Goal: Contribute content: Contribute content

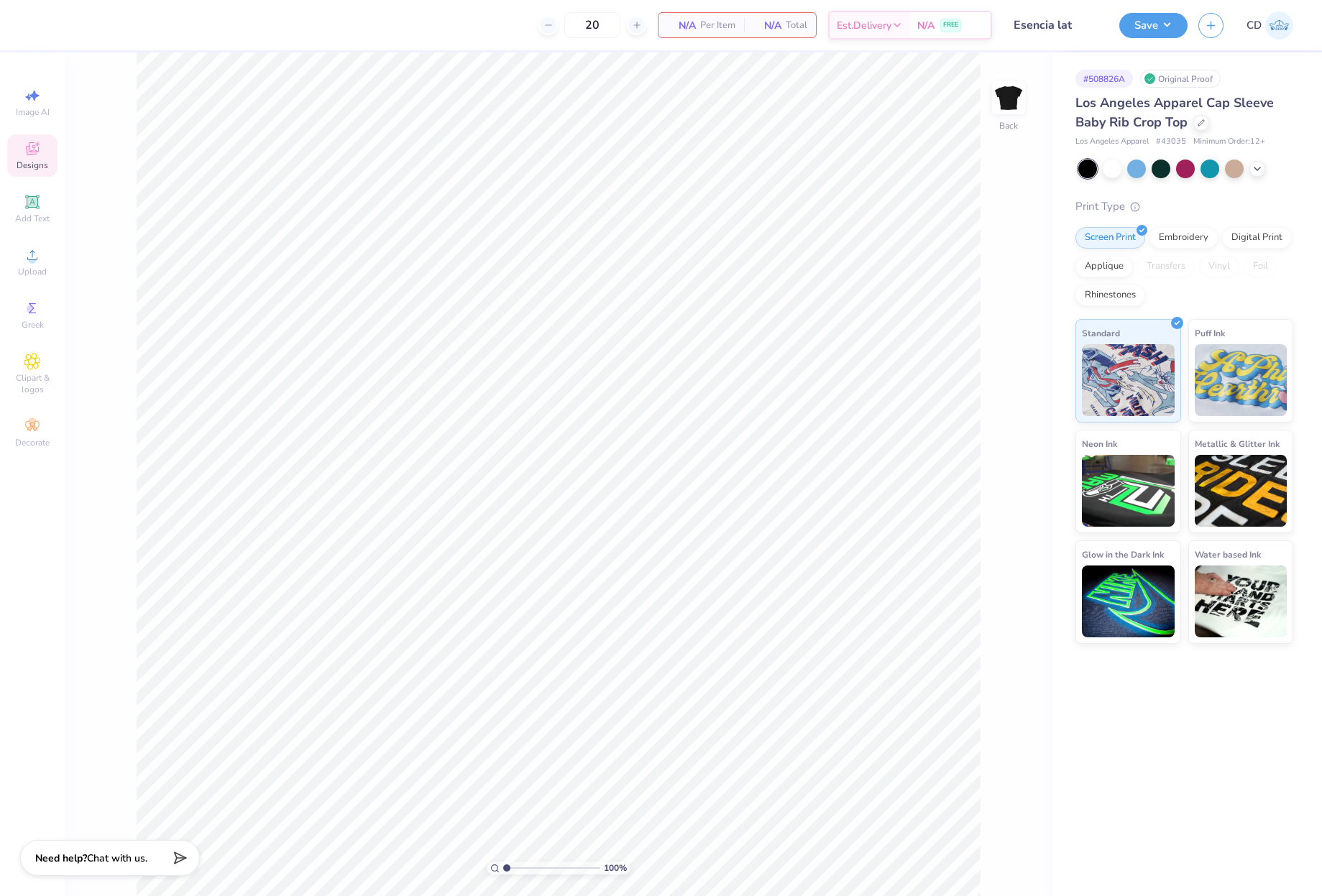
click at [33, 166] on span "Designs" at bounding box center [32, 166] width 32 height 12
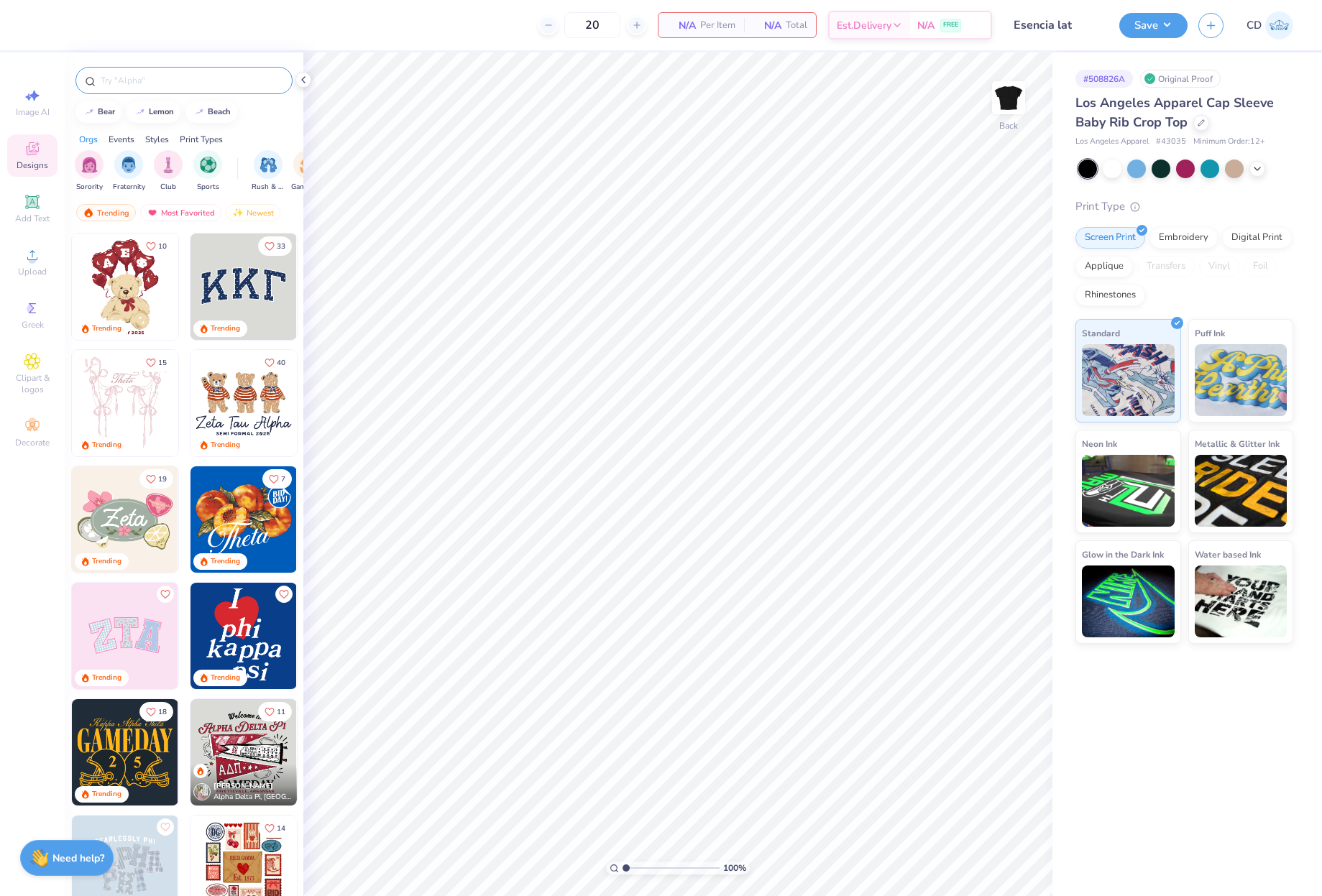
click at [165, 74] on input "text" at bounding box center [191, 81] width 184 height 14
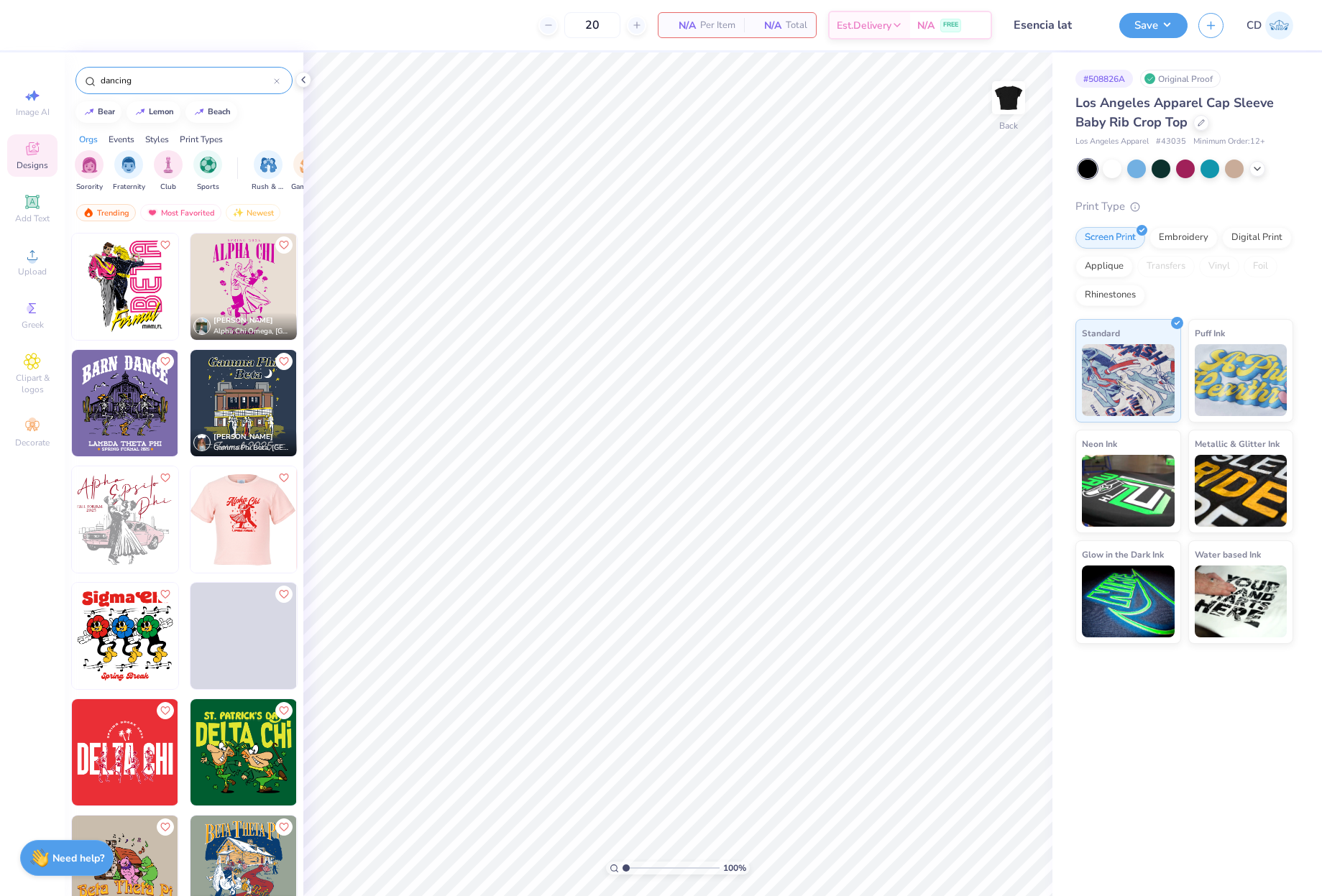
type input "dancing"
click at [255, 286] on img at bounding box center [244, 287] width 107 height 107
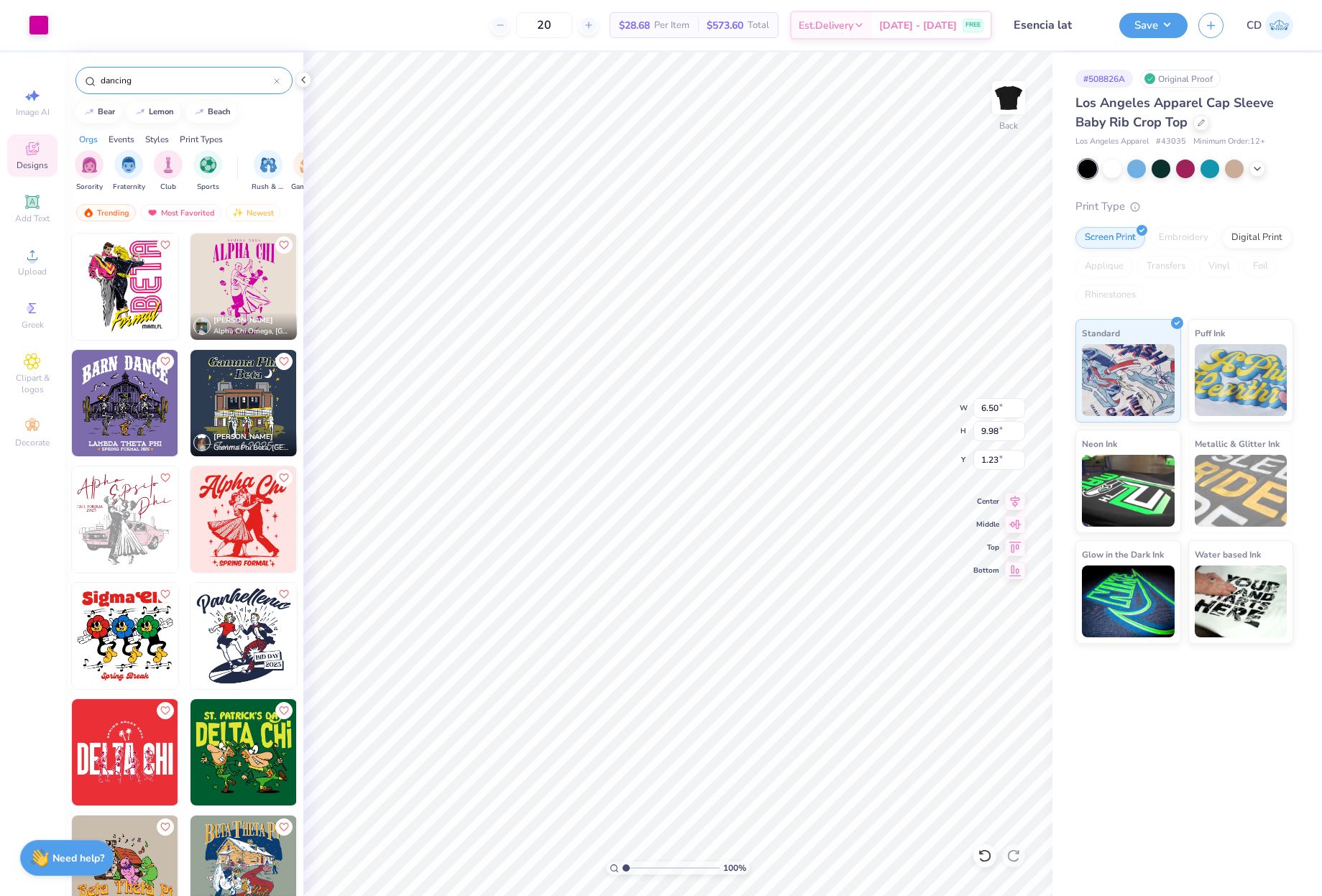
type input "1.23"
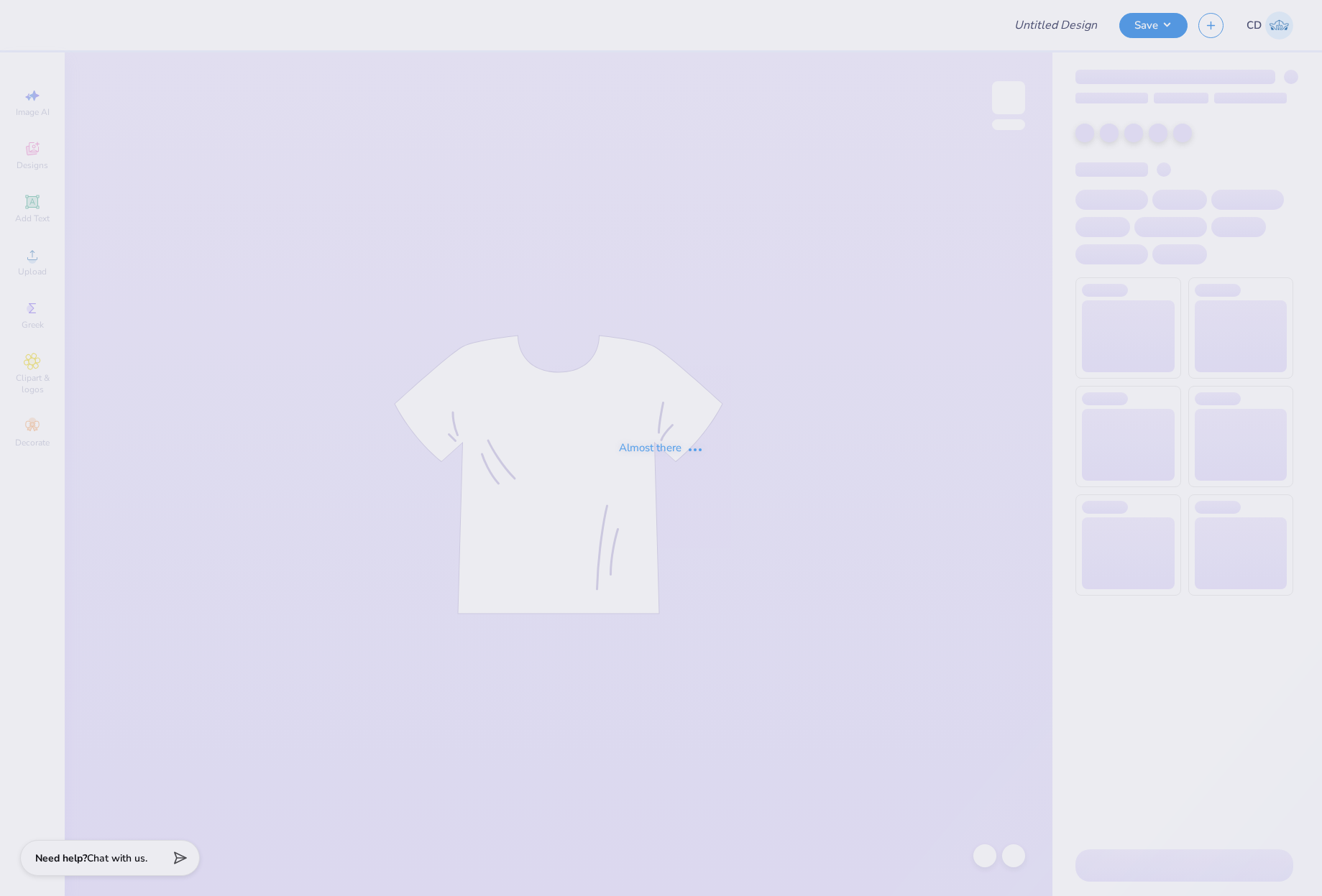
type input "AXO [PERSON_NAME]"
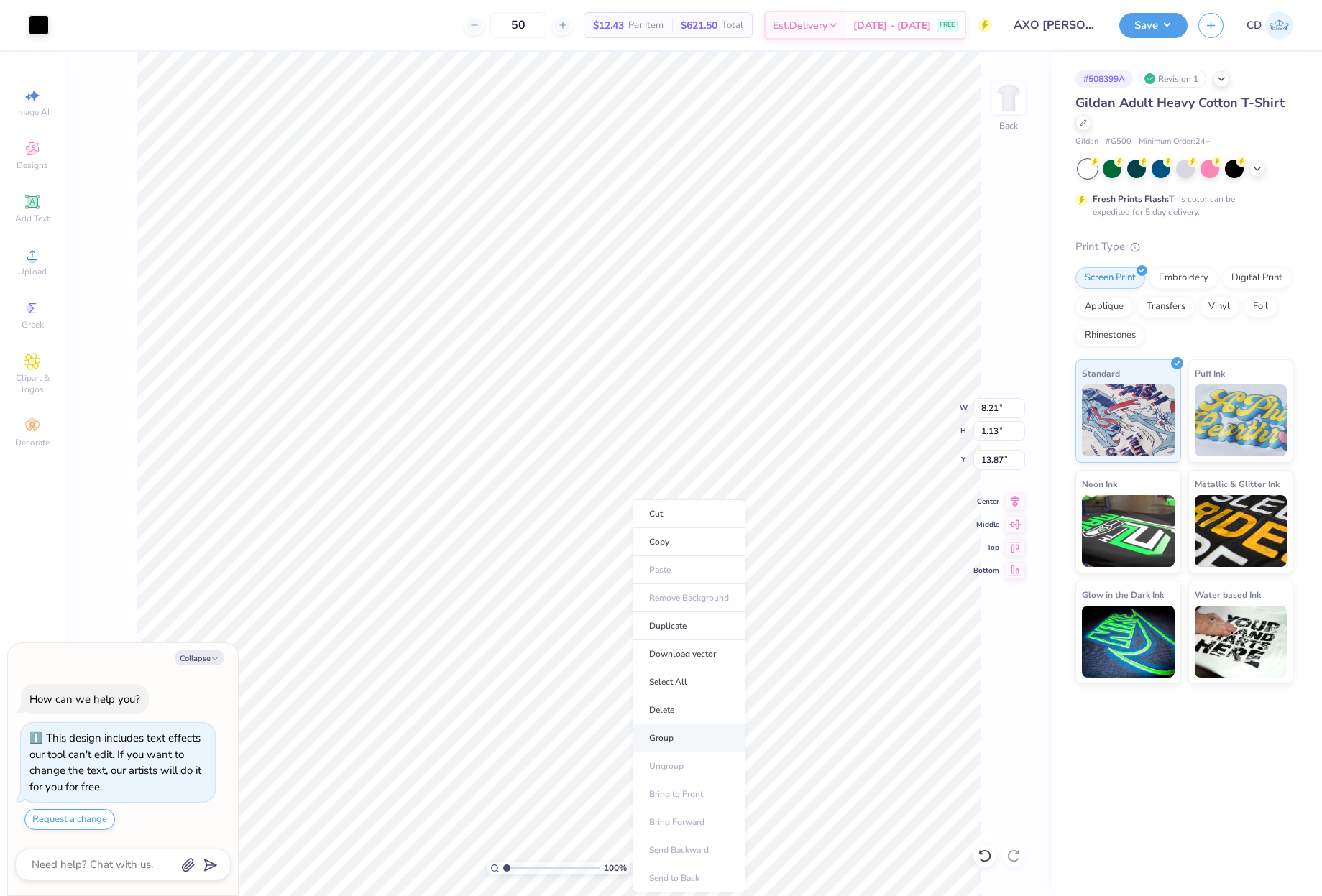
click at [676, 734] on li "Group" at bounding box center [689, 738] width 113 height 28
click at [965, 410] on div "100 % Back W 8.21 8.21 " H 1.13 1.13 " Y 13.87 13.87 " Center Middle Top Bottom" at bounding box center [558, 474] width 988 height 843
type textarea "x"
click at [999, 413] on input "8.21" at bounding box center [999, 408] width 52 height 20
type input "10"
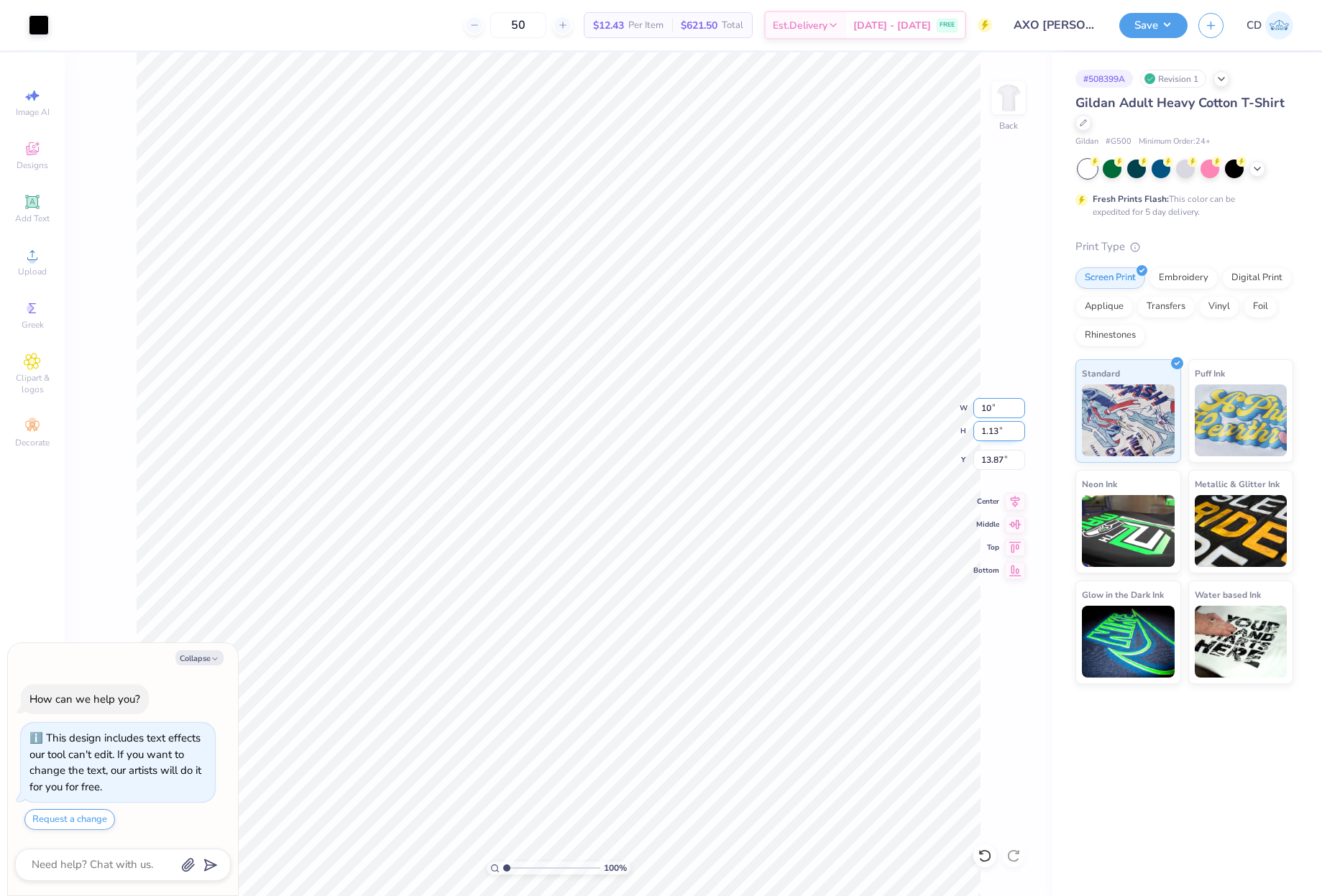
type textarea "x"
type input "10.00"
type input "1.38"
drag, startPoint x: 981, startPoint y: 461, endPoint x: 1006, endPoint y: 461, distance: 25.0
click at [1006, 461] on input "13.75" at bounding box center [999, 460] width 52 height 20
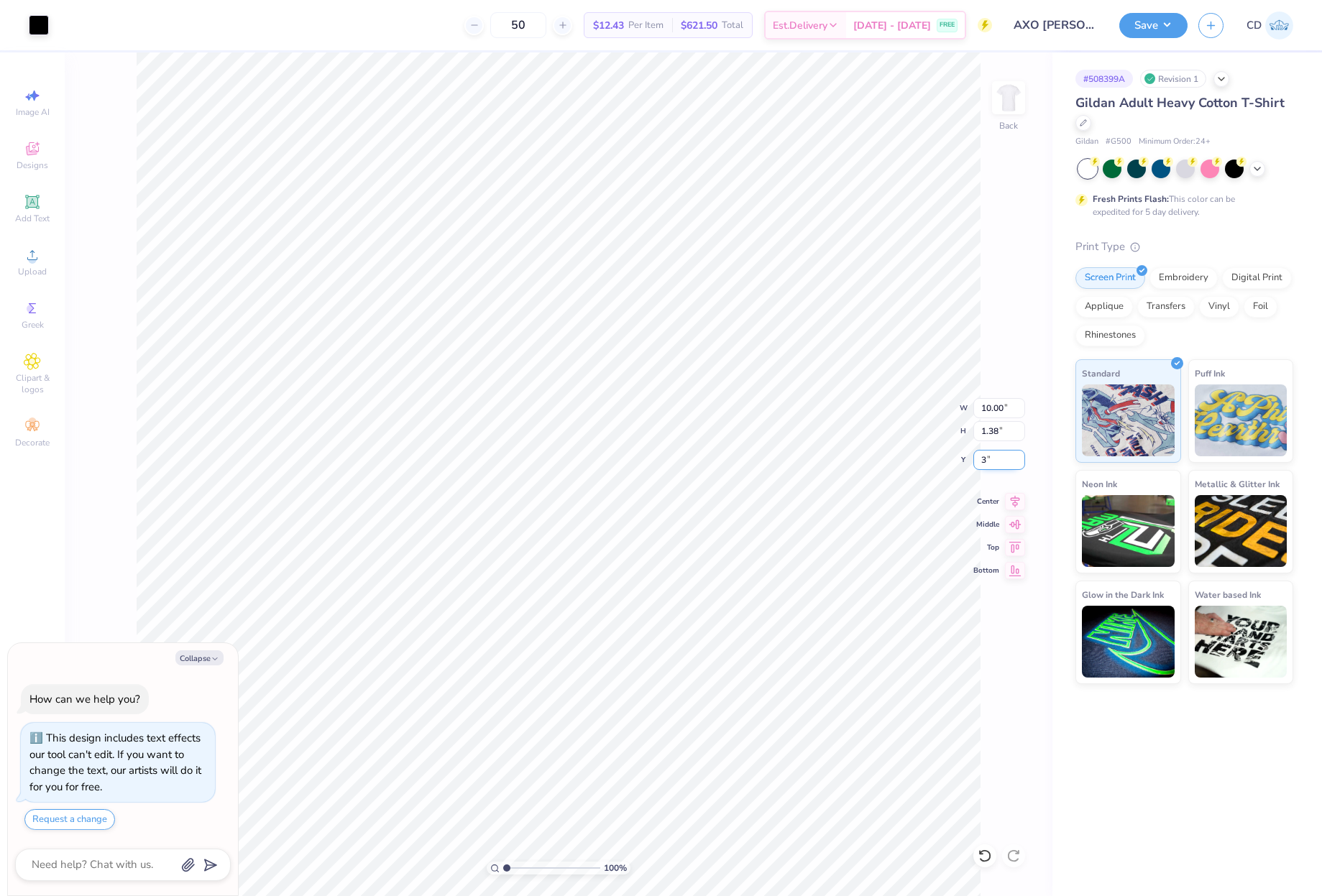
type input "3"
type textarea "x"
type input "3.00"
click at [1019, 502] on icon at bounding box center [1015, 500] width 20 height 17
click at [1009, 99] on img at bounding box center [1009, 98] width 58 height 58
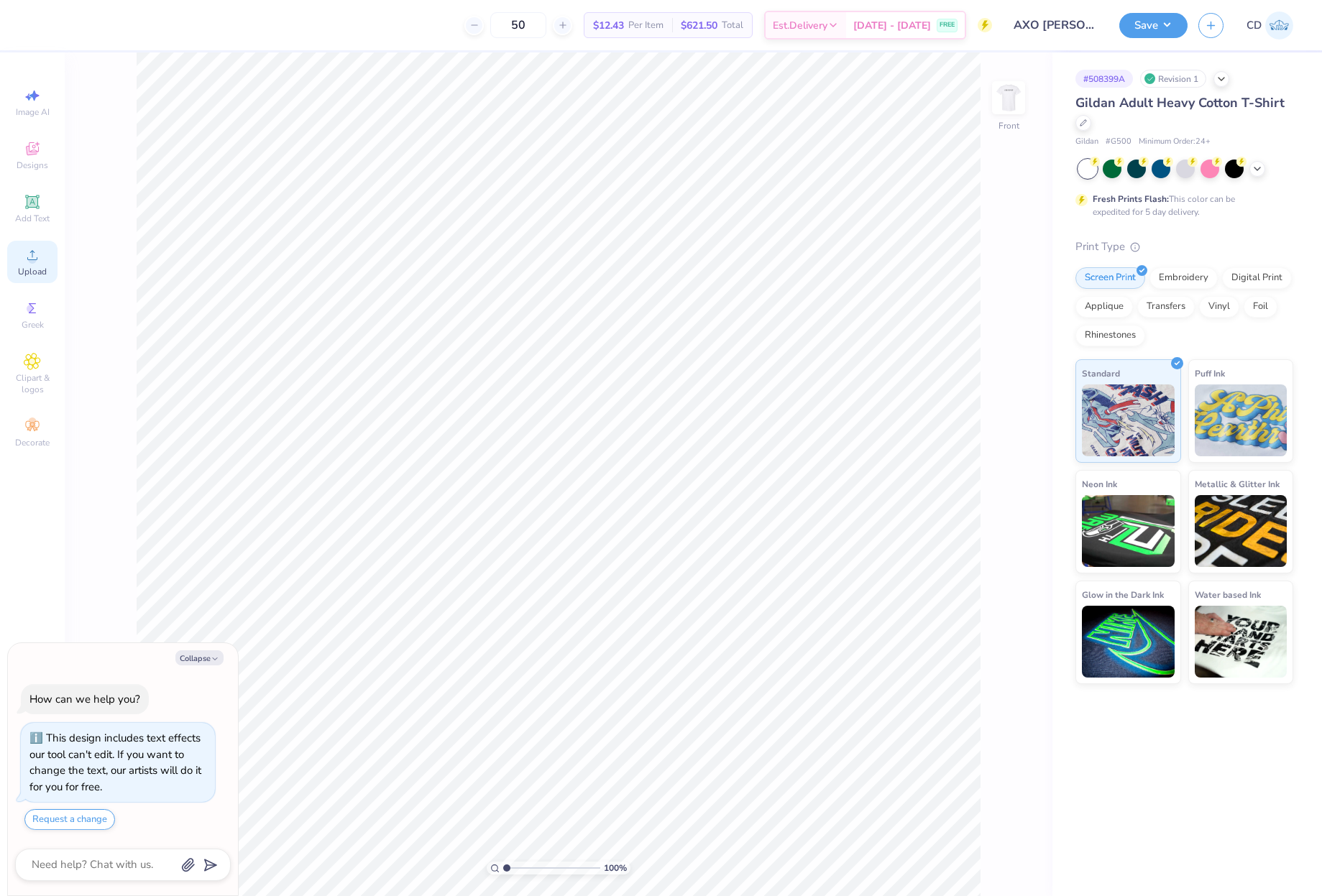
click at [32, 264] on div "Upload" at bounding box center [32, 261] width 50 height 42
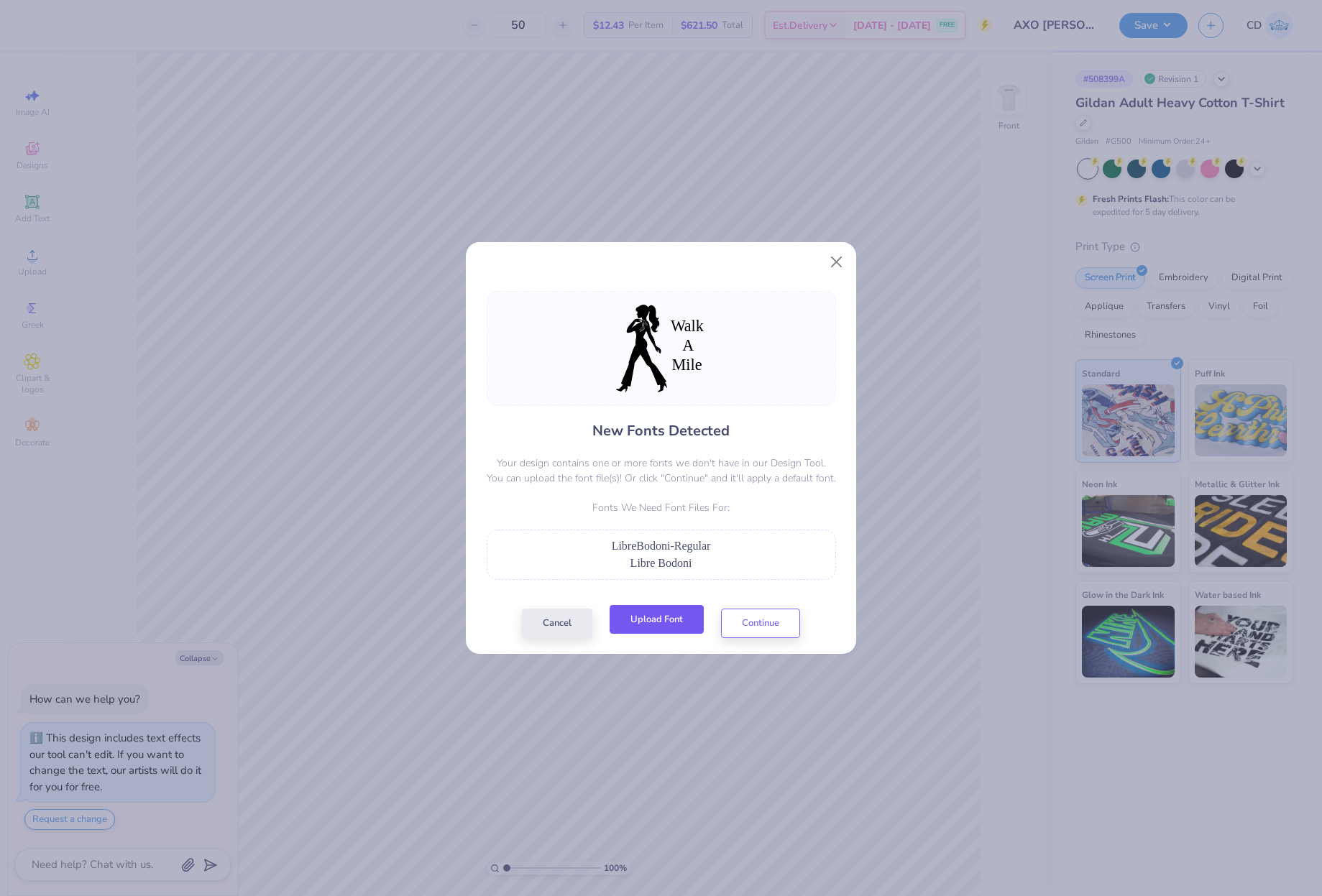
click at [657, 627] on button "Upload Font" at bounding box center [656, 619] width 94 height 30
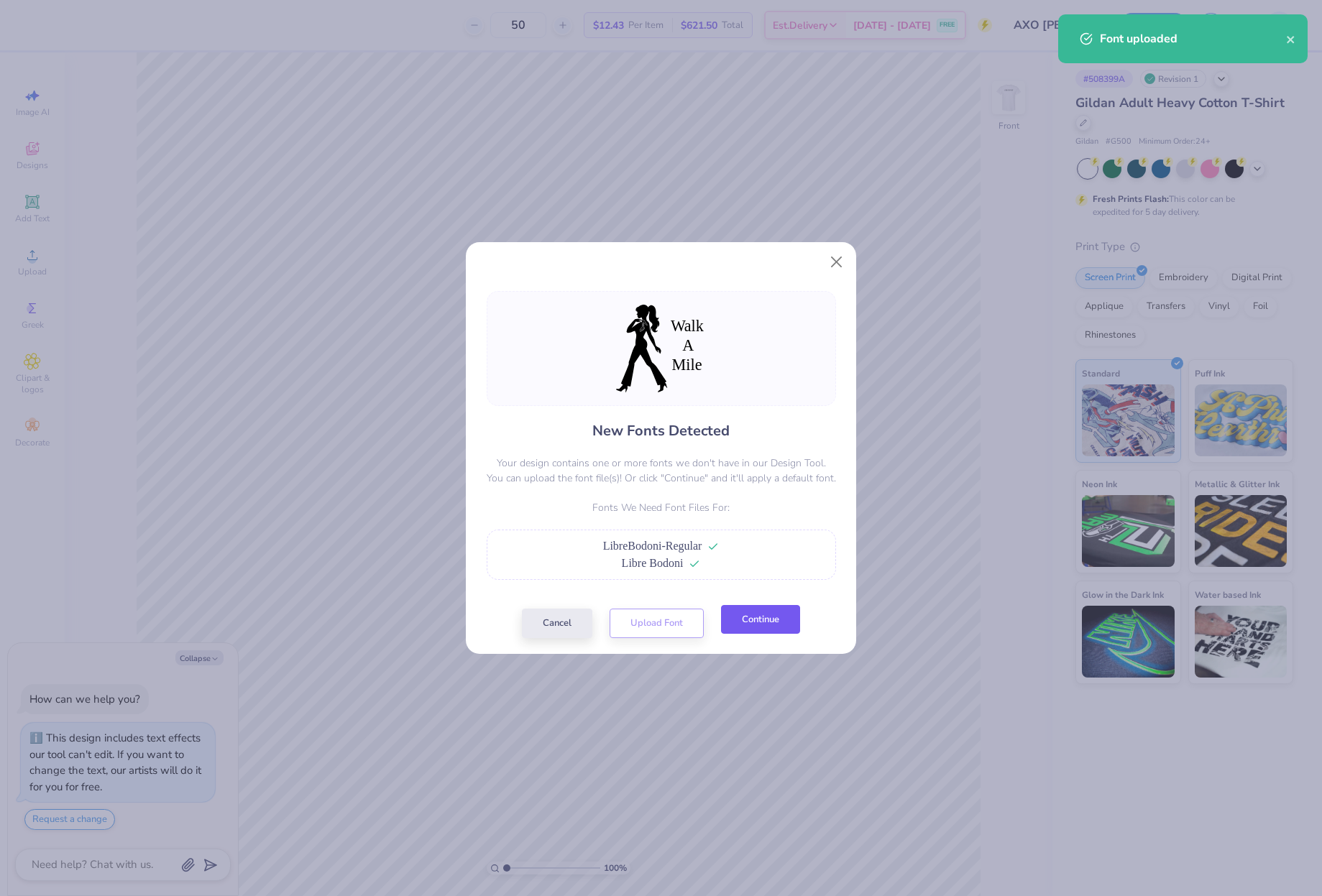
click at [762, 619] on button "Continue" at bounding box center [761, 619] width 79 height 30
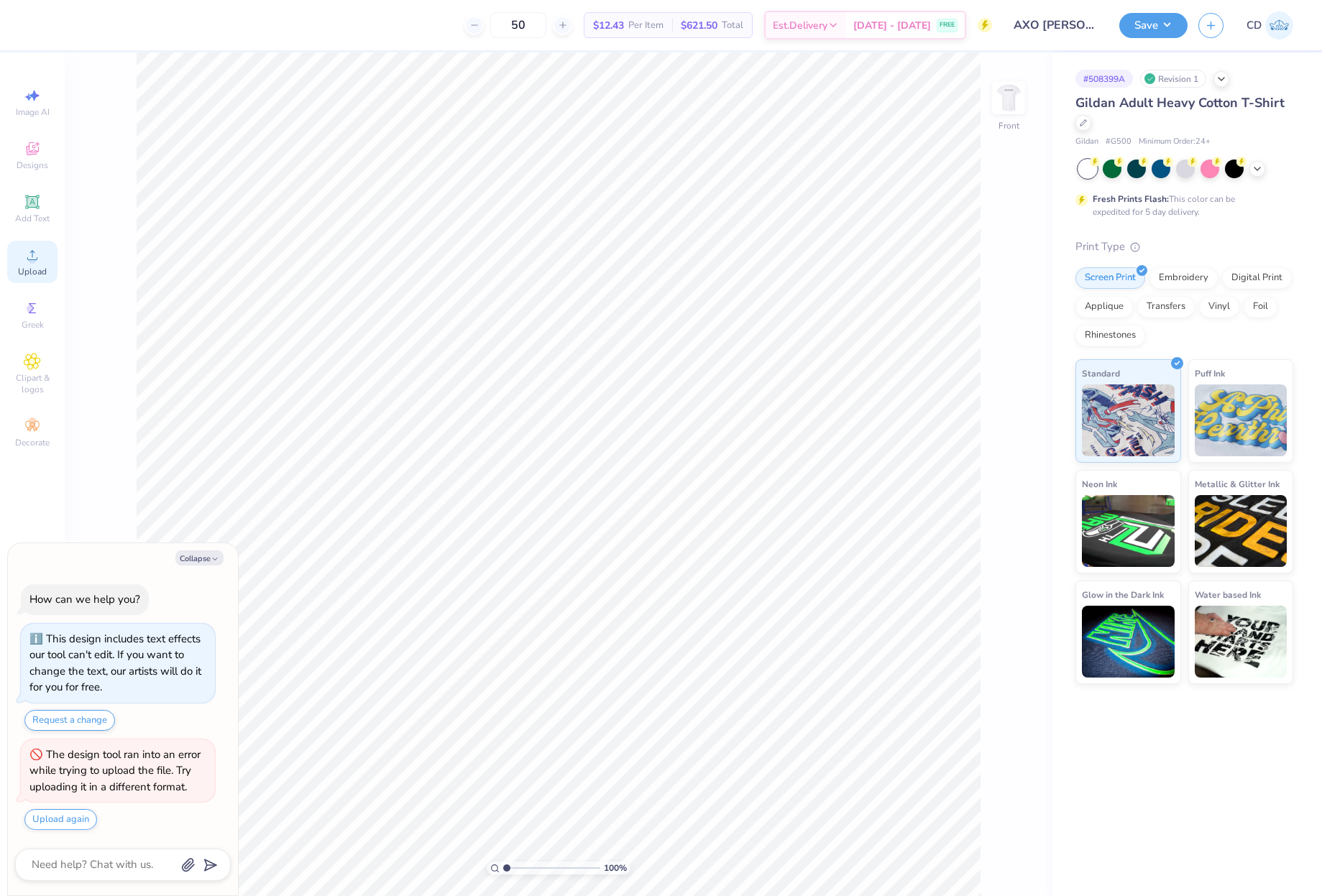
click at [27, 261] on icon at bounding box center [32, 255] width 17 height 17
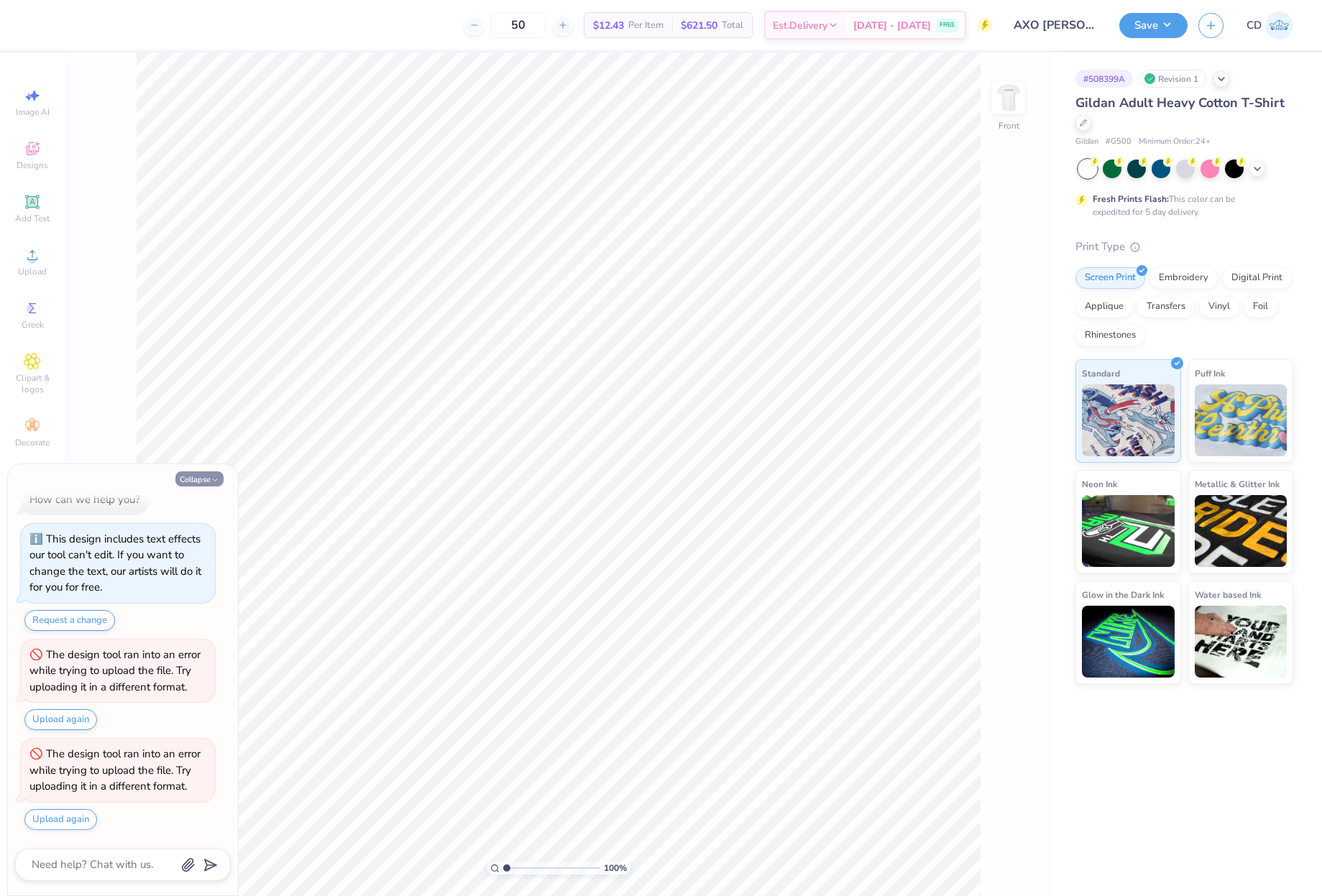
click at [207, 478] on button "Collapse" at bounding box center [199, 479] width 48 height 15
type textarea "x"
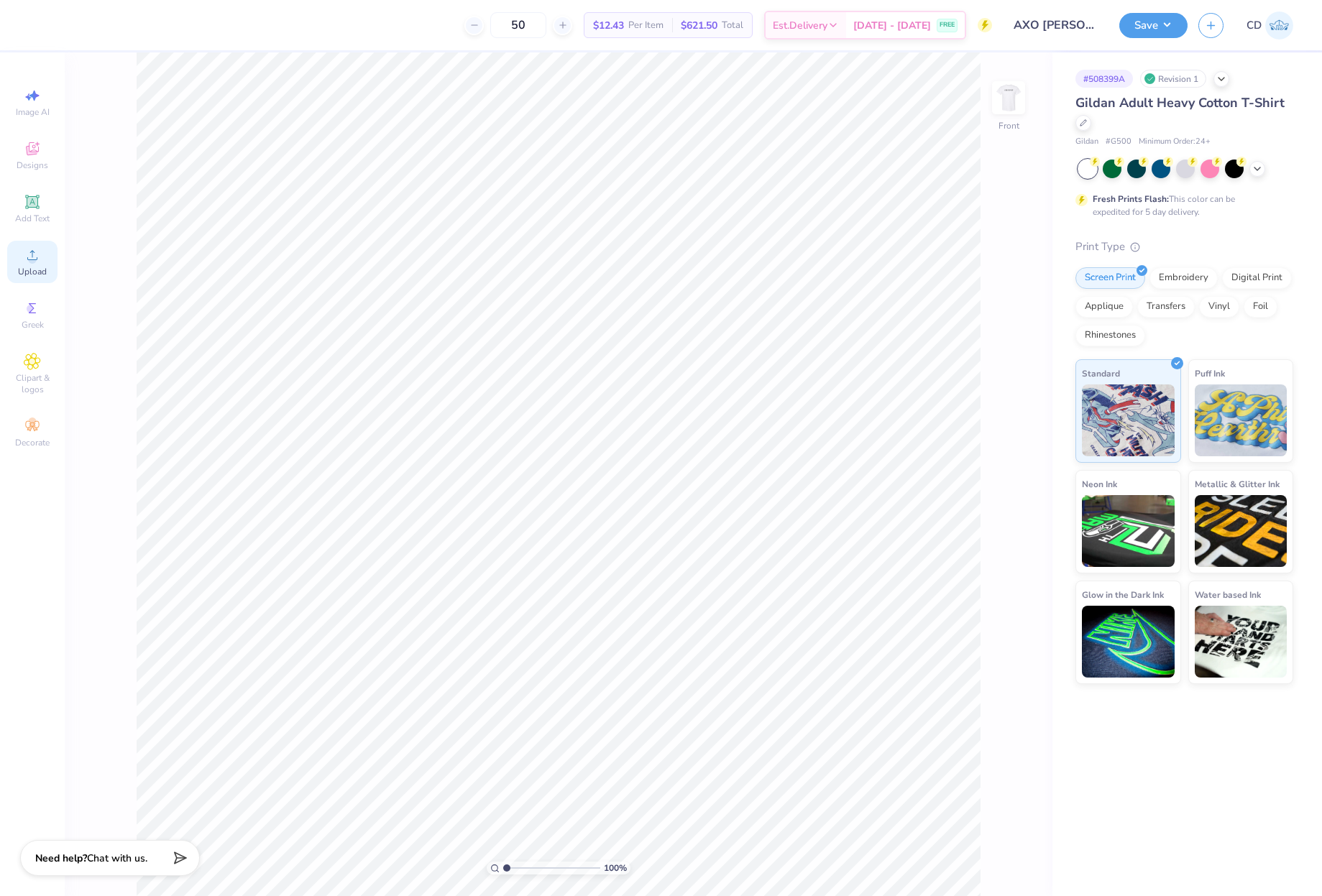
click at [29, 257] on icon at bounding box center [32, 255] width 17 height 17
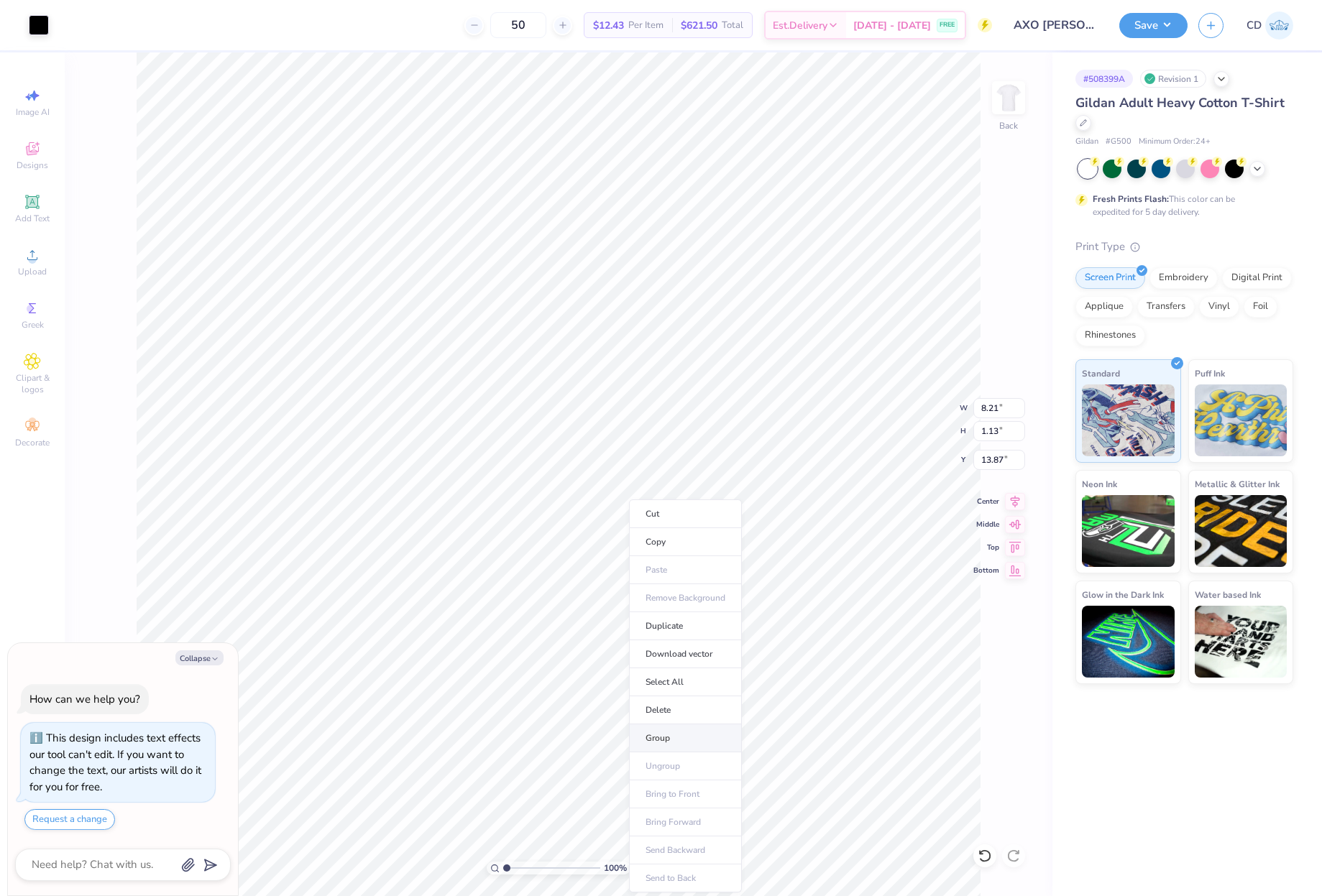
click at [669, 733] on li "Group" at bounding box center [685, 738] width 113 height 28
type textarea "x"
drag, startPoint x: 1006, startPoint y: 408, endPoint x: 978, endPoint y: 409, distance: 28.0
click at [978, 409] on input "8.21" at bounding box center [999, 408] width 52 height 20
type input "10"
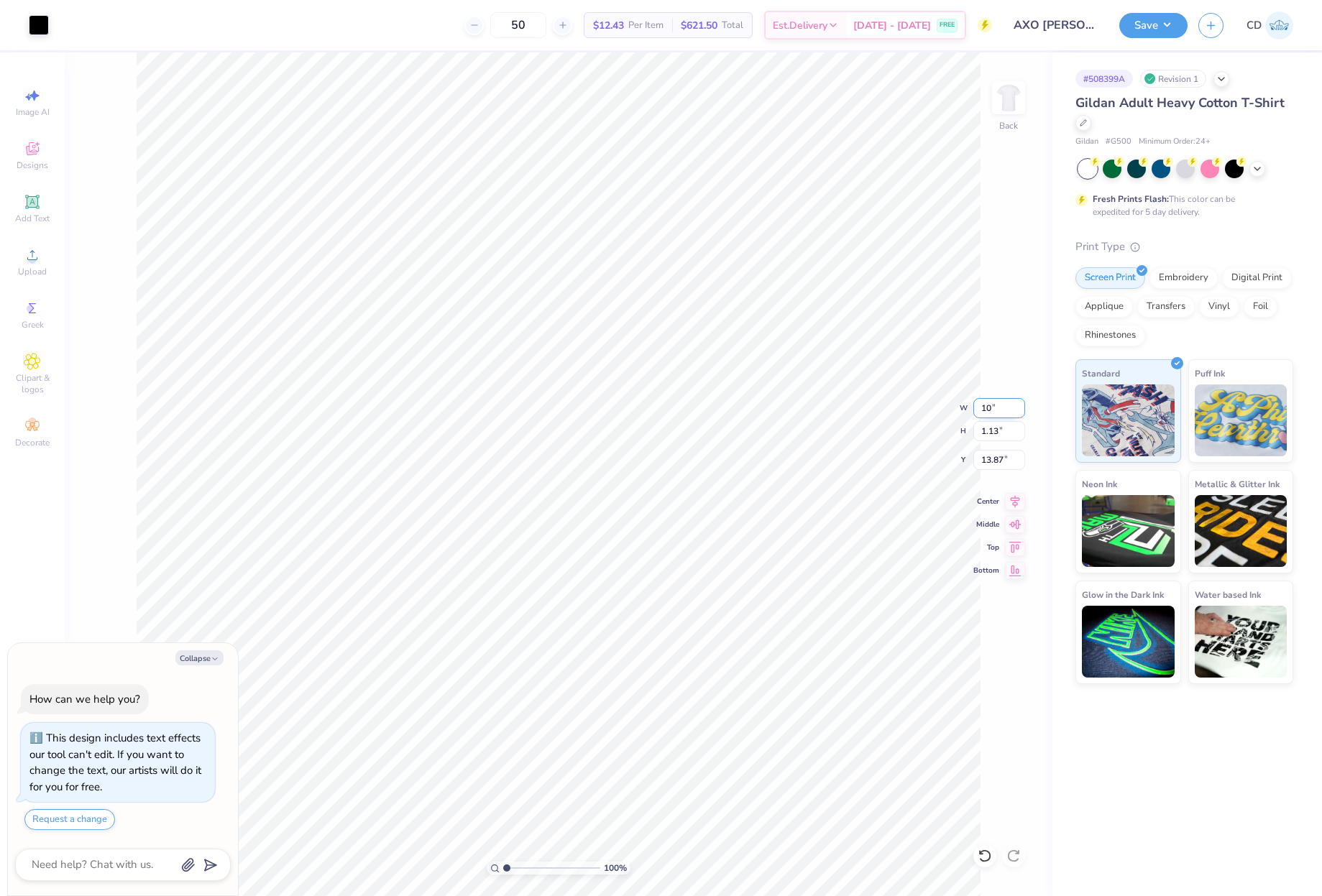
click at [987, 411] on input "10" at bounding box center [999, 408] width 52 height 20
type textarea "x"
click at [991, 411] on input "10" at bounding box center [999, 408] width 52 height 20
drag, startPoint x: 1004, startPoint y: 410, endPoint x: 973, endPoint y: 409, distance: 31.0
click at [973, 409] on input "10" at bounding box center [999, 408] width 52 height 20
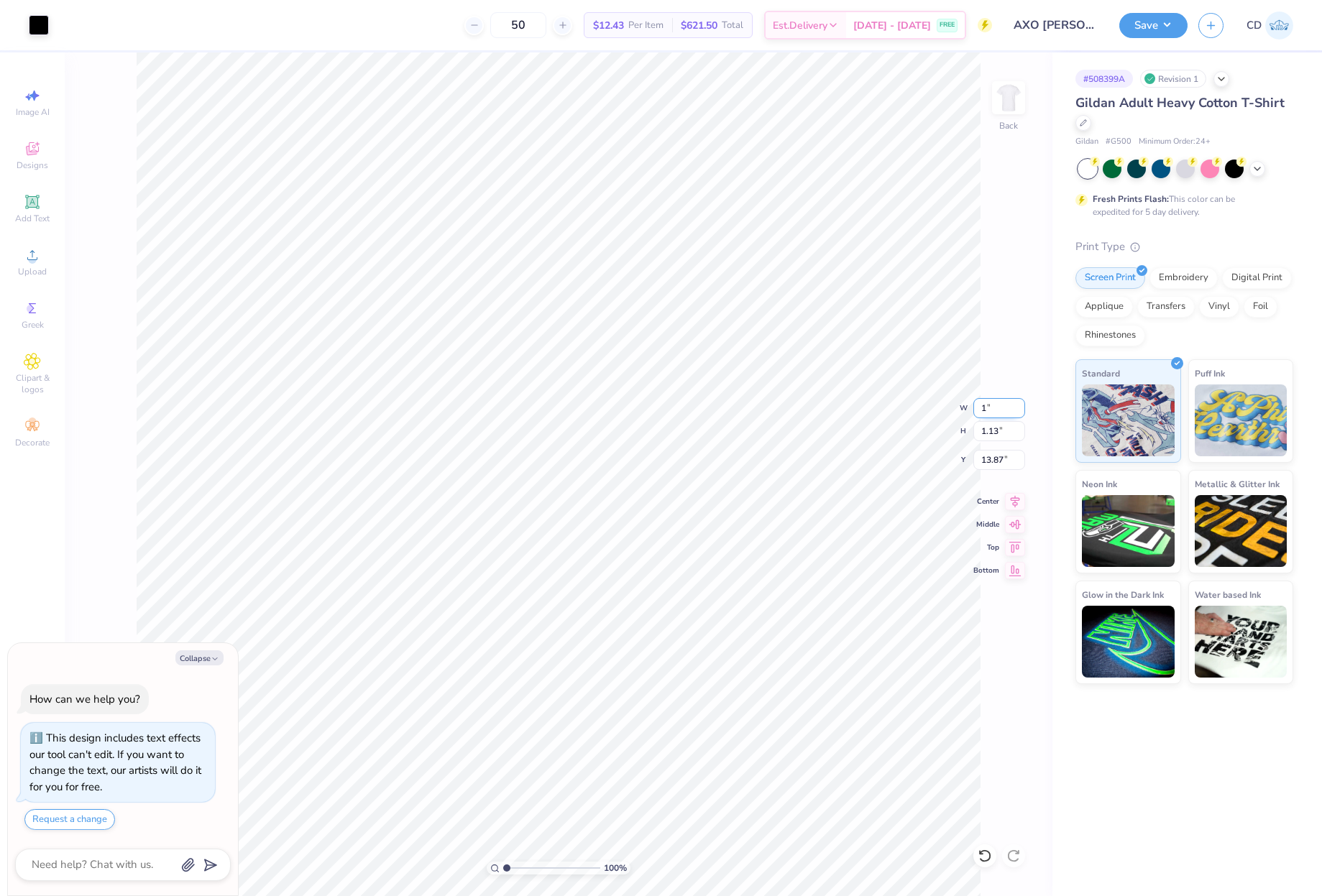
type input "10"
type textarea "x"
type input "10.00"
type input "1.38"
drag, startPoint x: 979, startPoint y: 457, endPoint x: 1010, endPoint y: 456, distance: 31.0
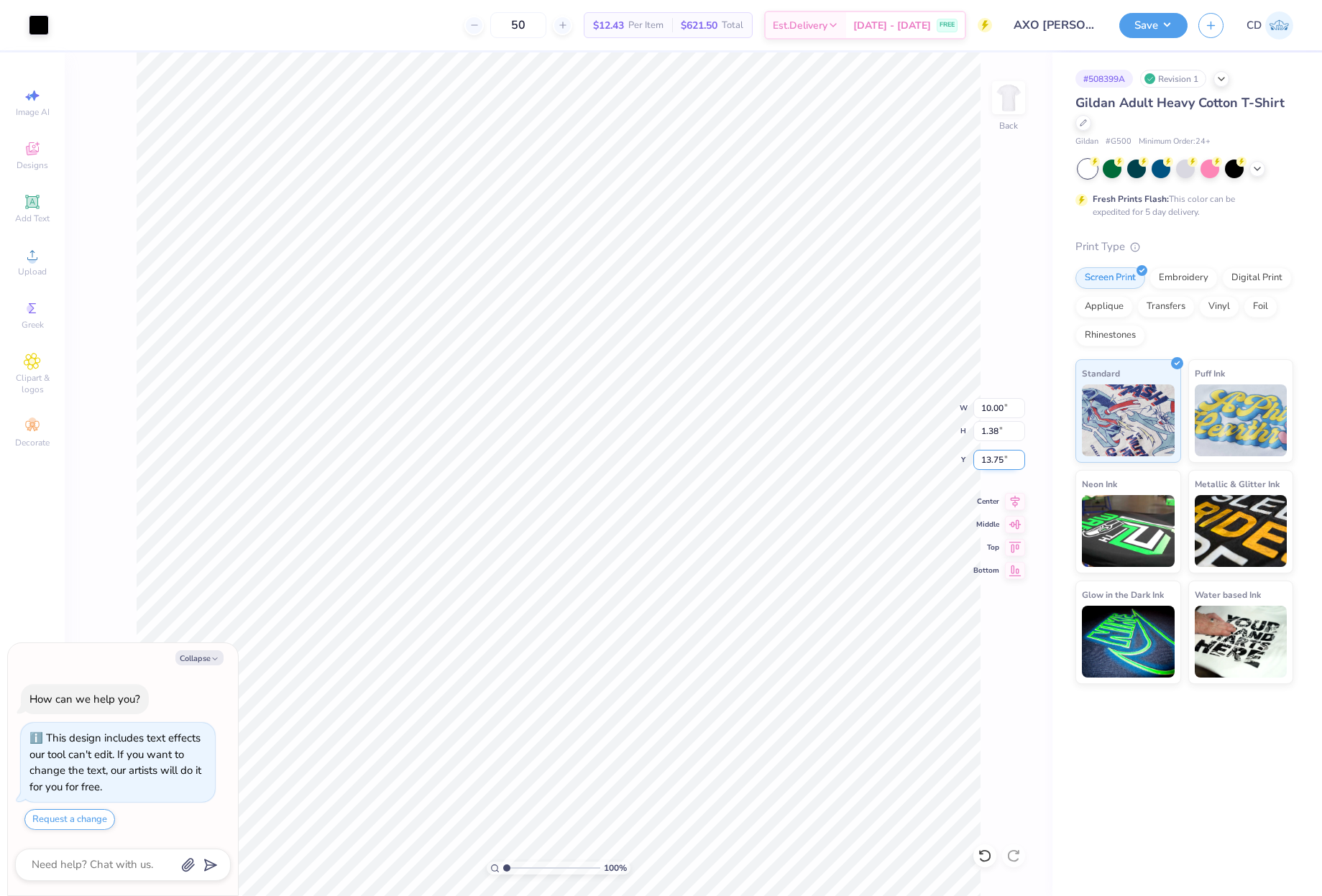
click at [1010, 456] on input "13.75" at bounding box center [999, 460] width 52 height 20
type input "3"
type textarea "x"
type input "3.00"
click at [1014, 107] on img at bounding box center [1009, 98] width 58 height 58
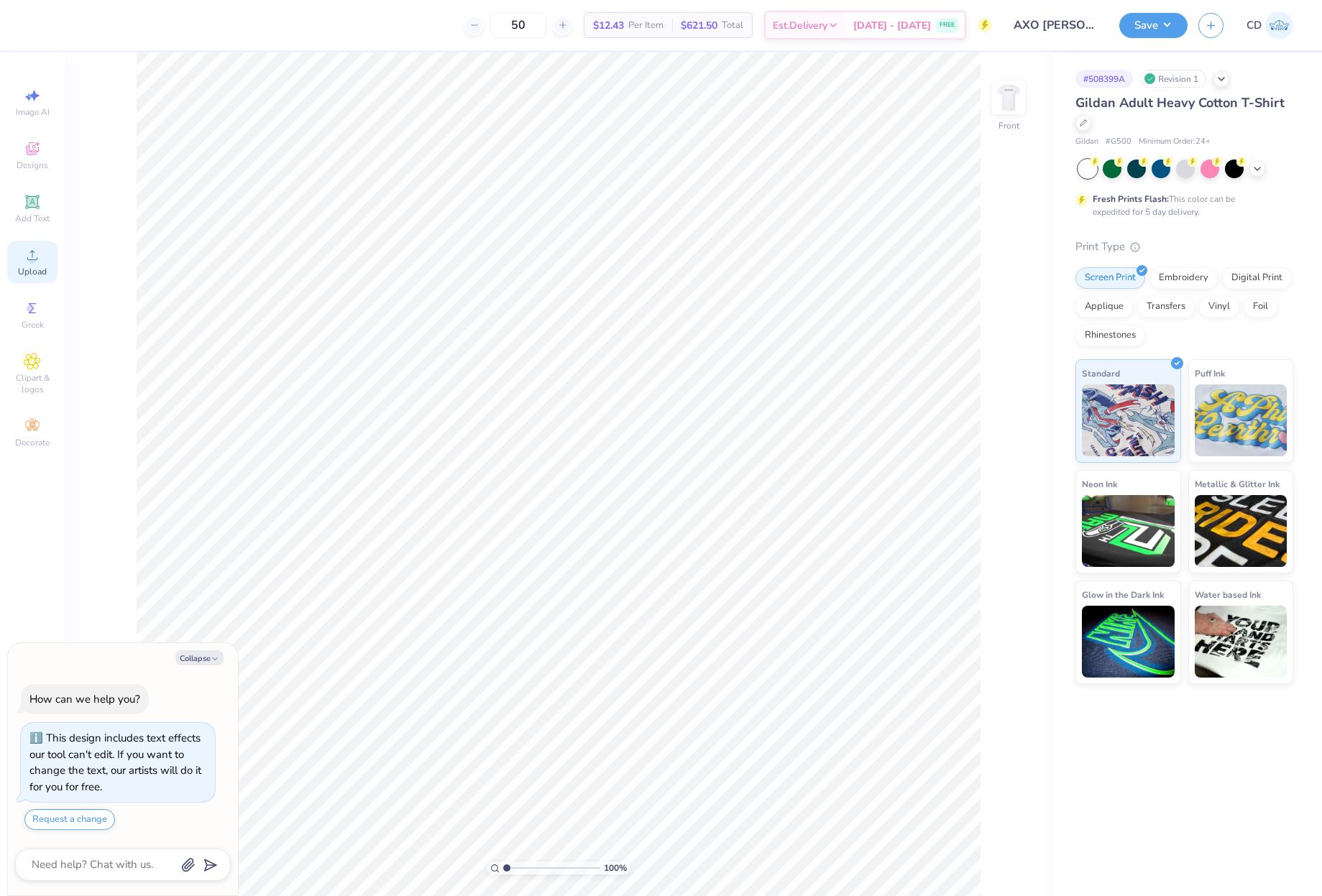
click at [24, 263] on icon at bounding box center [32, 255] width 17 height 17
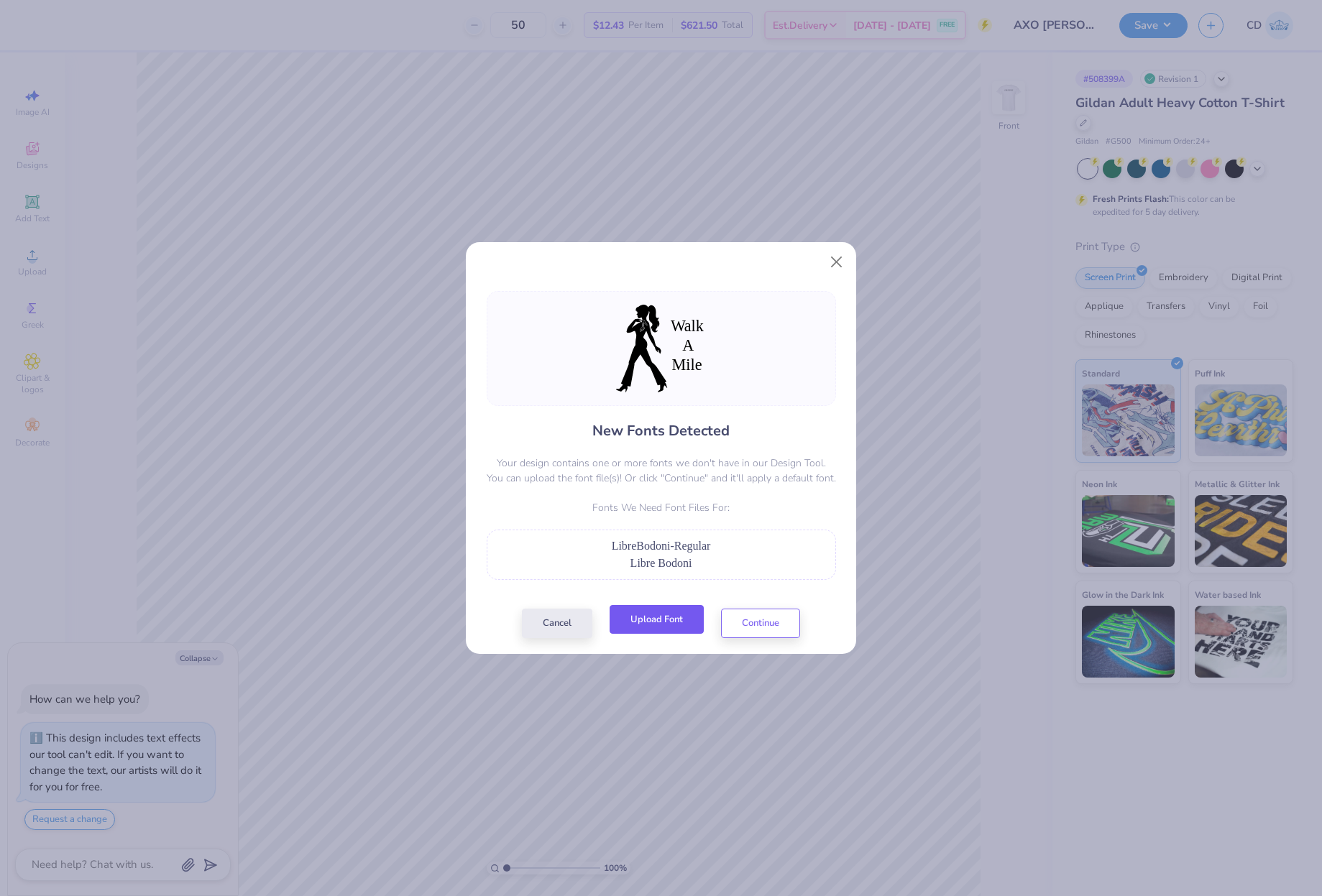
click at [660, 622] on button "Upload Font" at bounding box center [656, 619] width 94 height 30
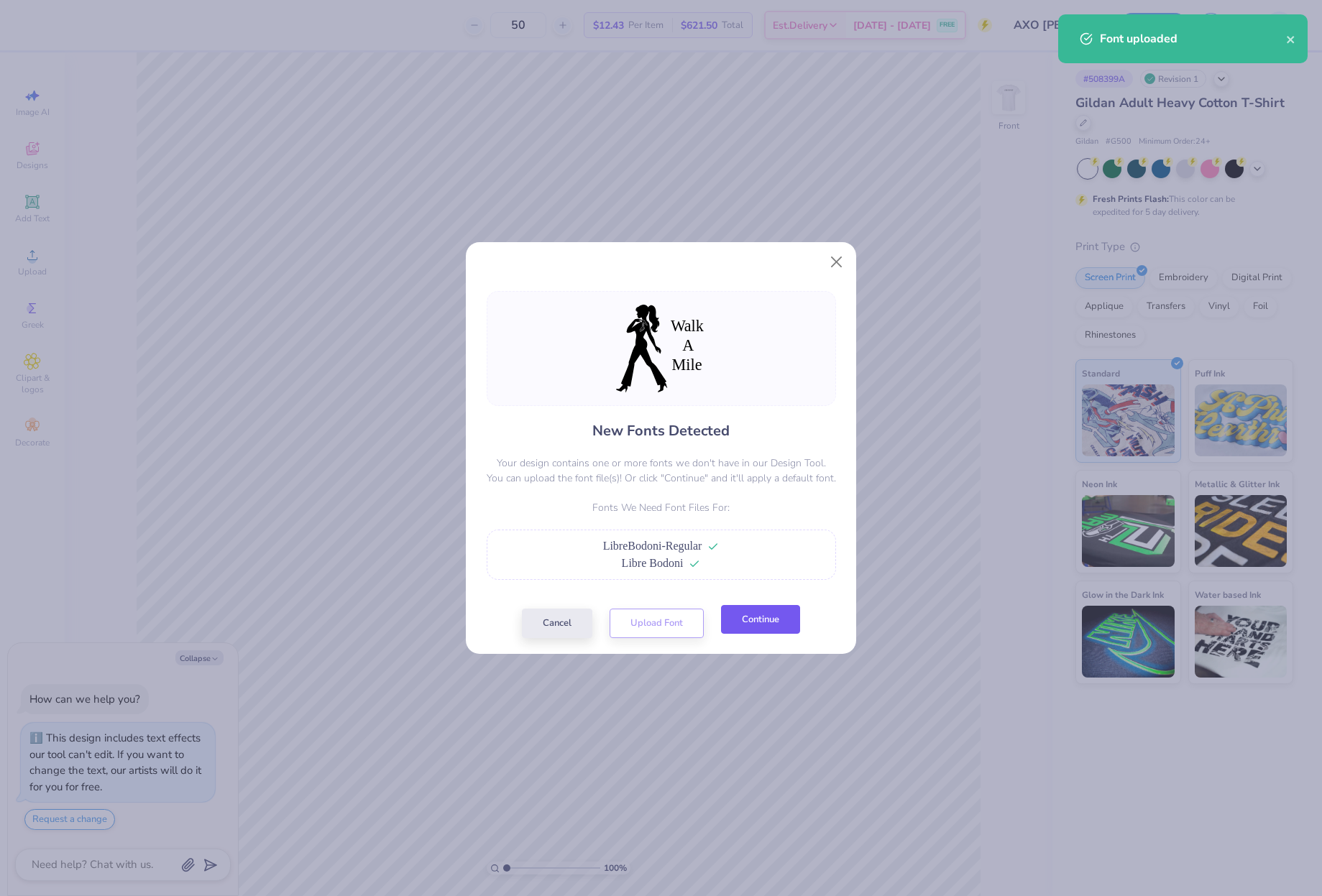
click at [764, 622] on button "Continue" at bounding box center [761, 619] width 79 height 30
type textarea "x"
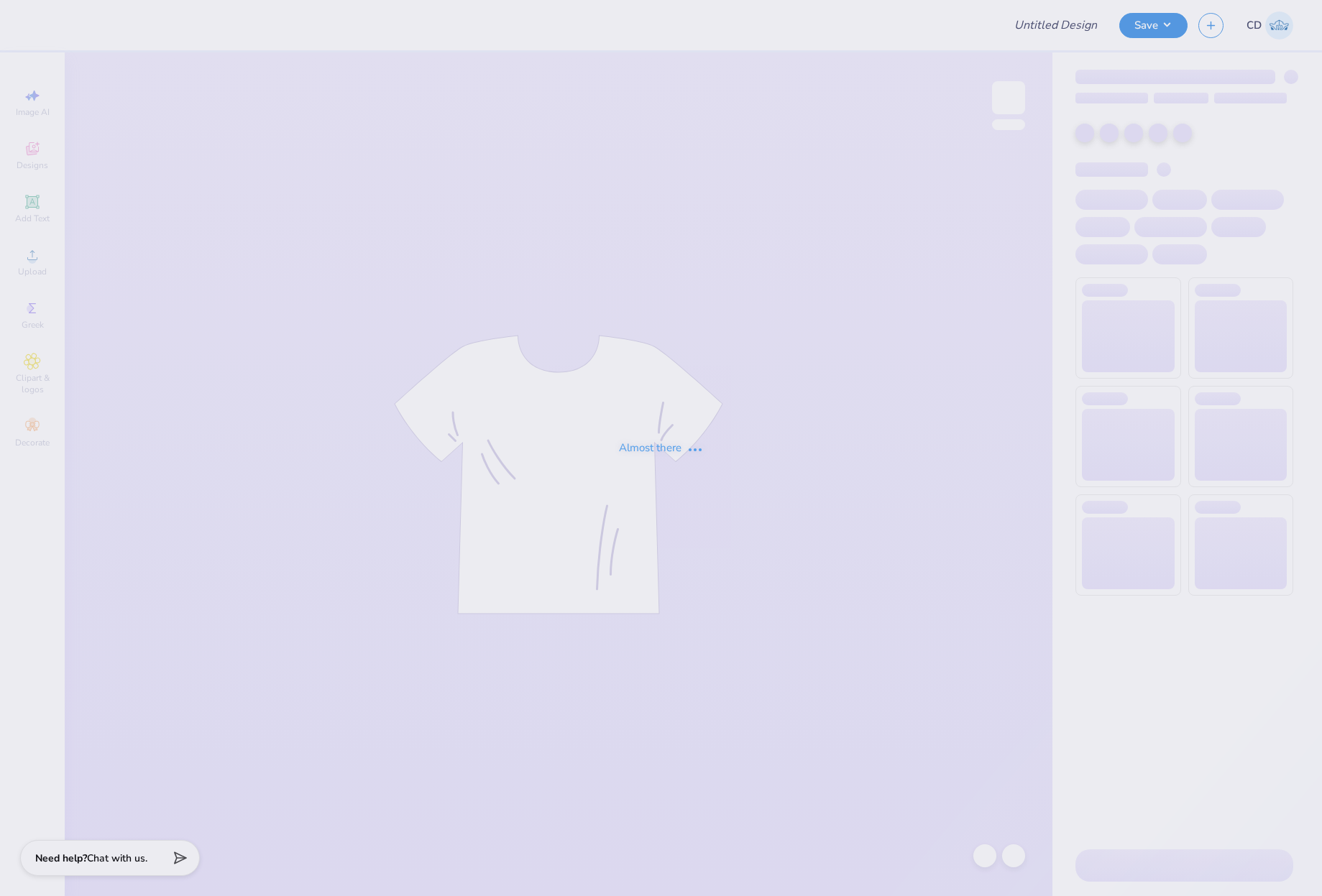
type input "AXO [PERSON_NAME]"
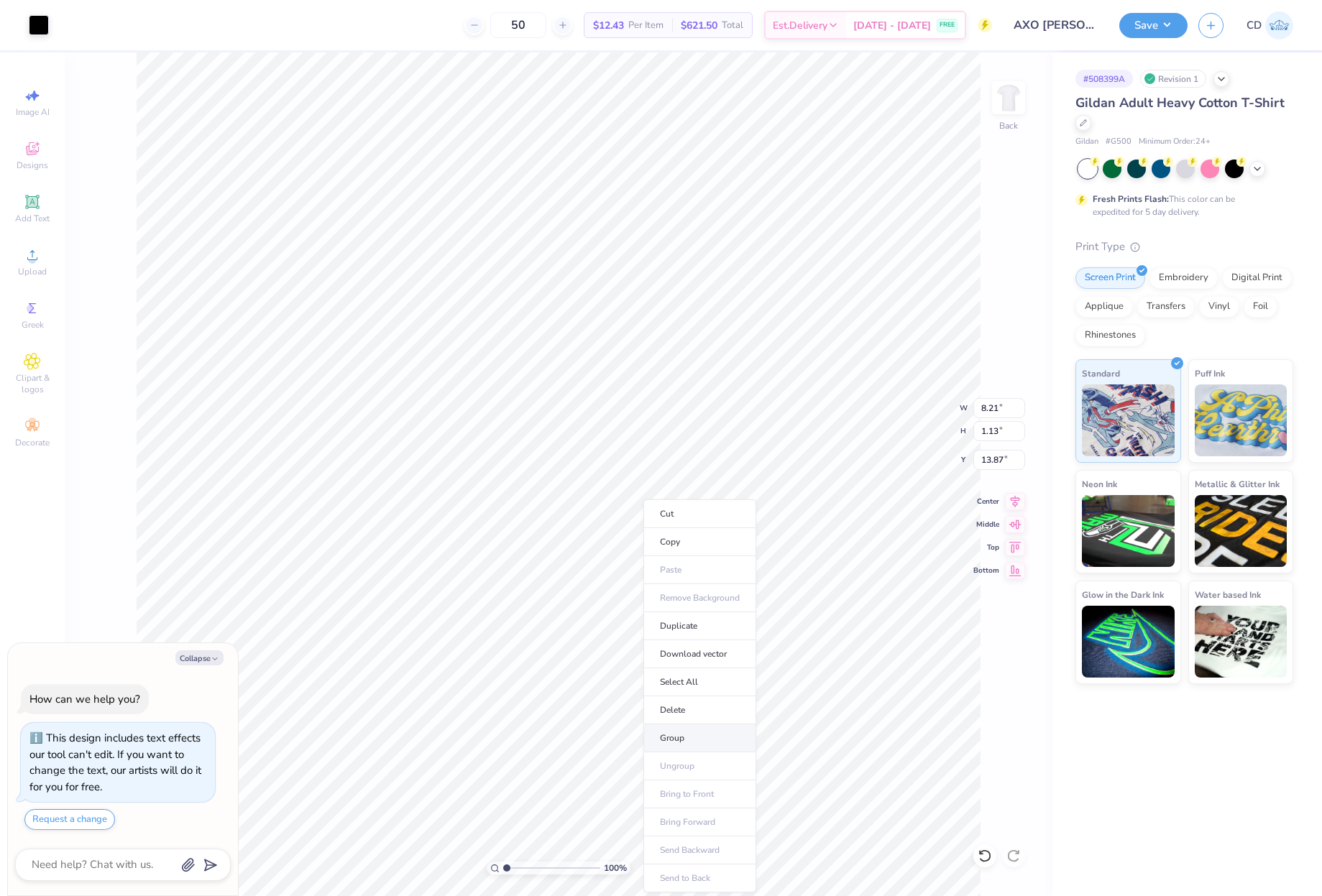
click at [694, 733] on li "Group" at bounding box center [700, 738] width 113 height 28
drag, startPoint x: 1005, startPoint y: 407, endPoint x: 988, endPoint y: 407, distance: 17.0
click at [988, 407] on input "8.21" at bounding box center [999, 408] width 52 height 20
type textarea "x"
drag, startPoint x: 981, startPoint y: 407, endPoint x: 999, endPoint y: 407, distance: 18.0
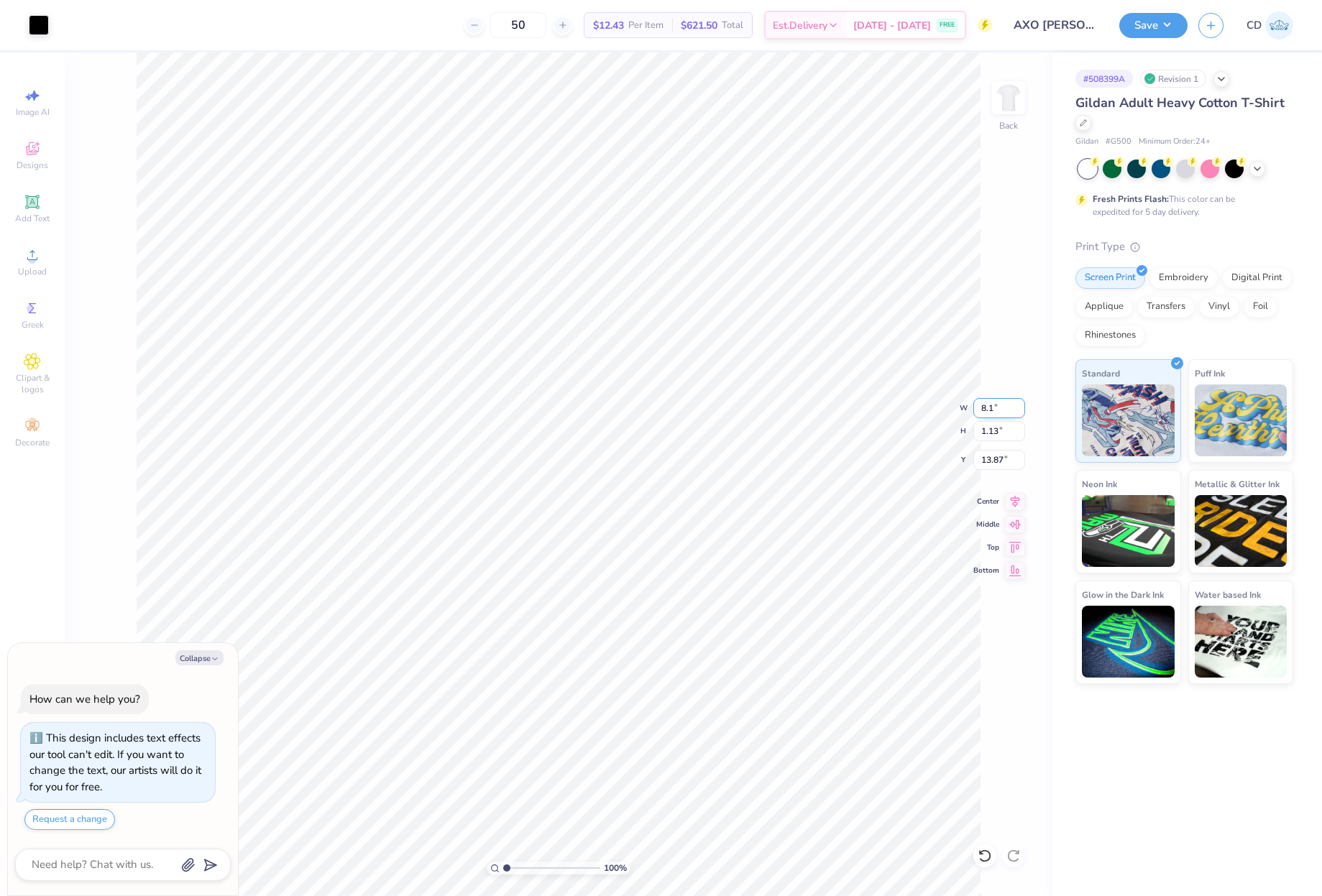
click at [999, 407] on input "8.1" at bounding box center [999, 408] width 52 height 20
type input "10"
type textarea "x"
type input "10.00"
type input "1.38"
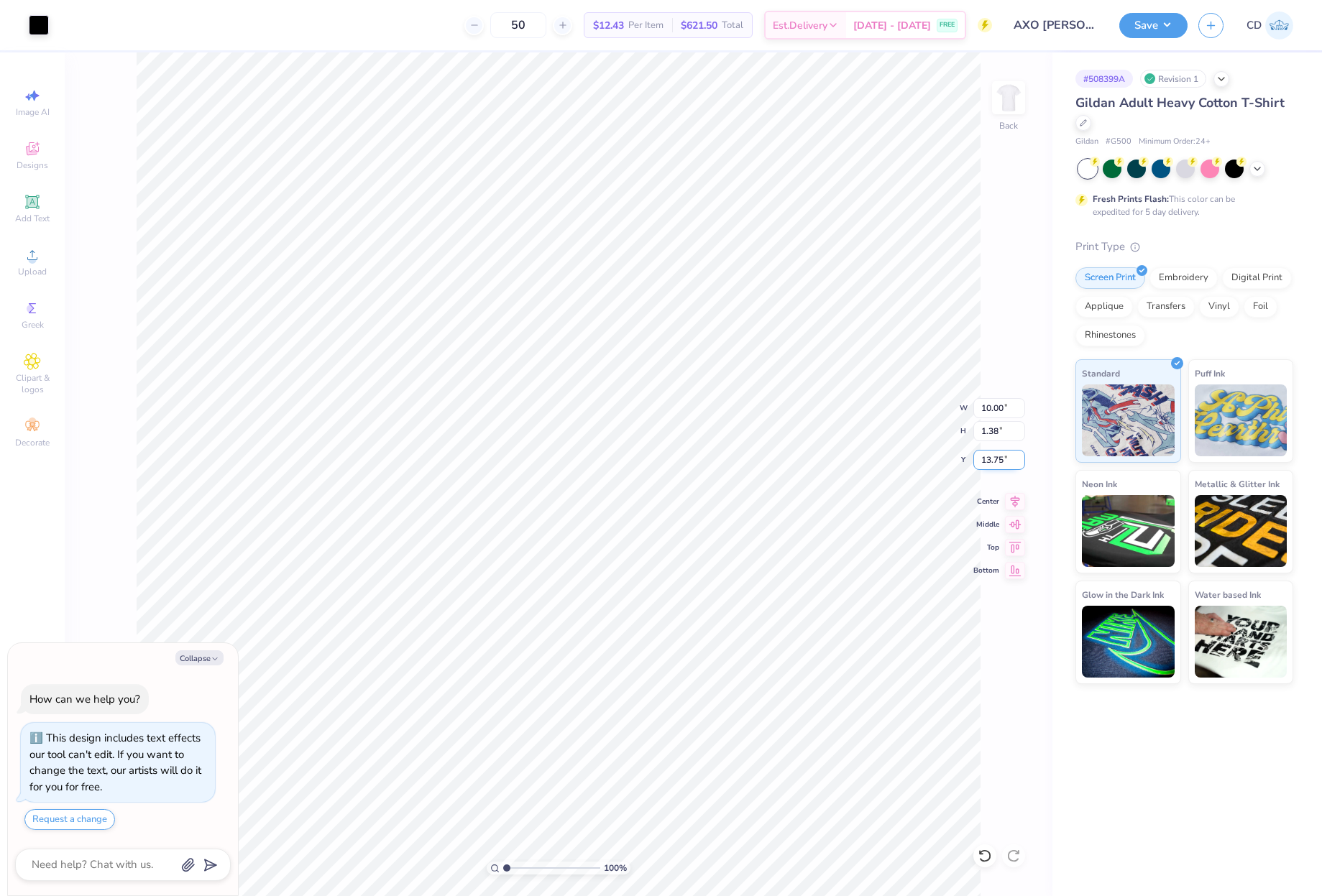
drag, startPoint x: 983, startPoint y: 464, endPoint x: 1006, endPoint y: 465, distance: 23.0
click at [1006, 465] on input "13.75" at bounding box center [999, 460] width 52 height 20
type input "3"
type textarea "x"
type input "3.00"
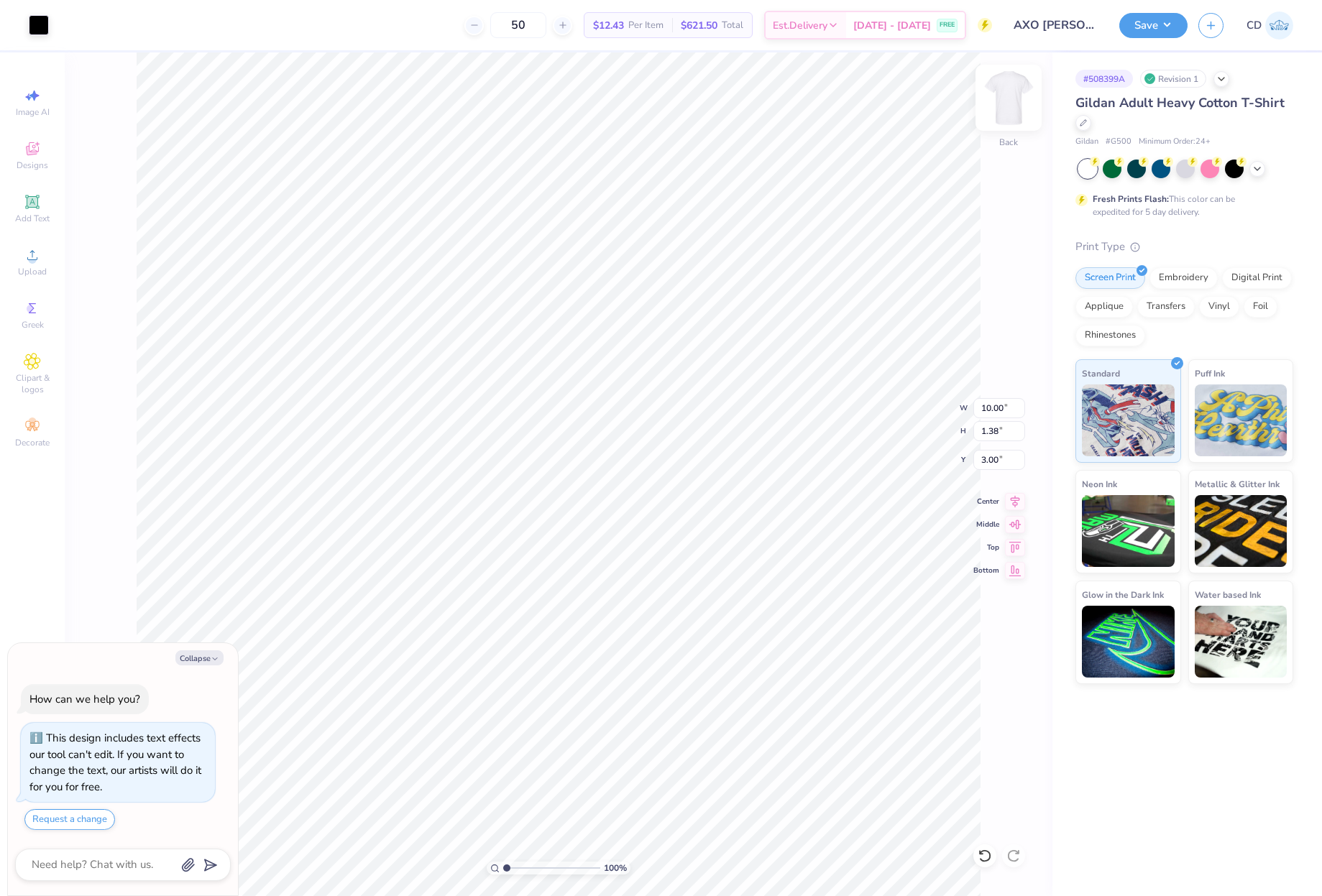
click at [1008, 103] on img at bounding box center [1009, 98] width 58 height 58
click at [21, 267] on span "Upload" at bounding box center [32, 272] width 29 height 12
type textarea "x"
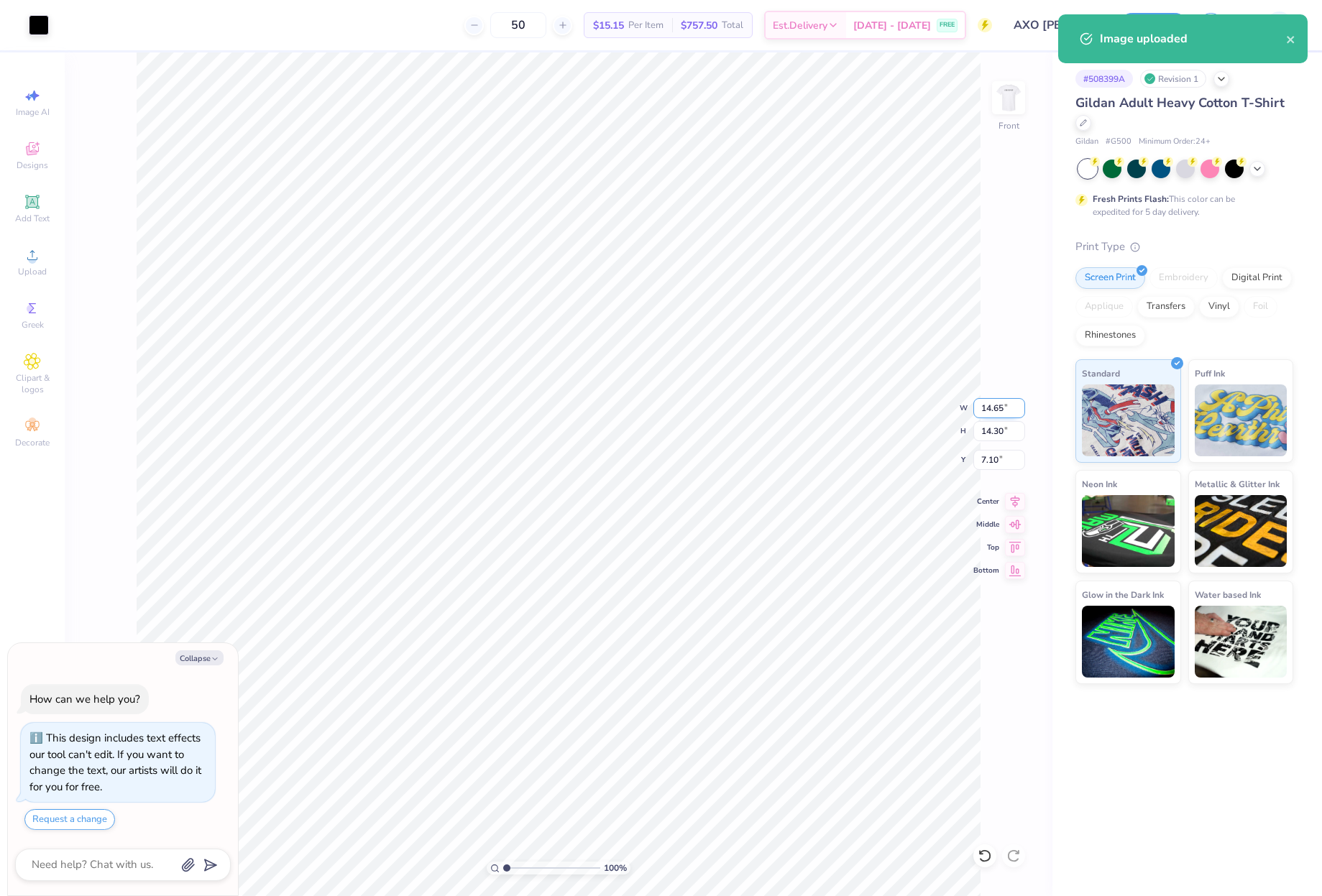
drag, startPoint x: 980, startPoint y: 408, endPoint x: 1002, endPoint y: 407, distance: 22.0
click at [1002, 407] on input "14.65" at bounding box center [999, 408] width 52 height 20
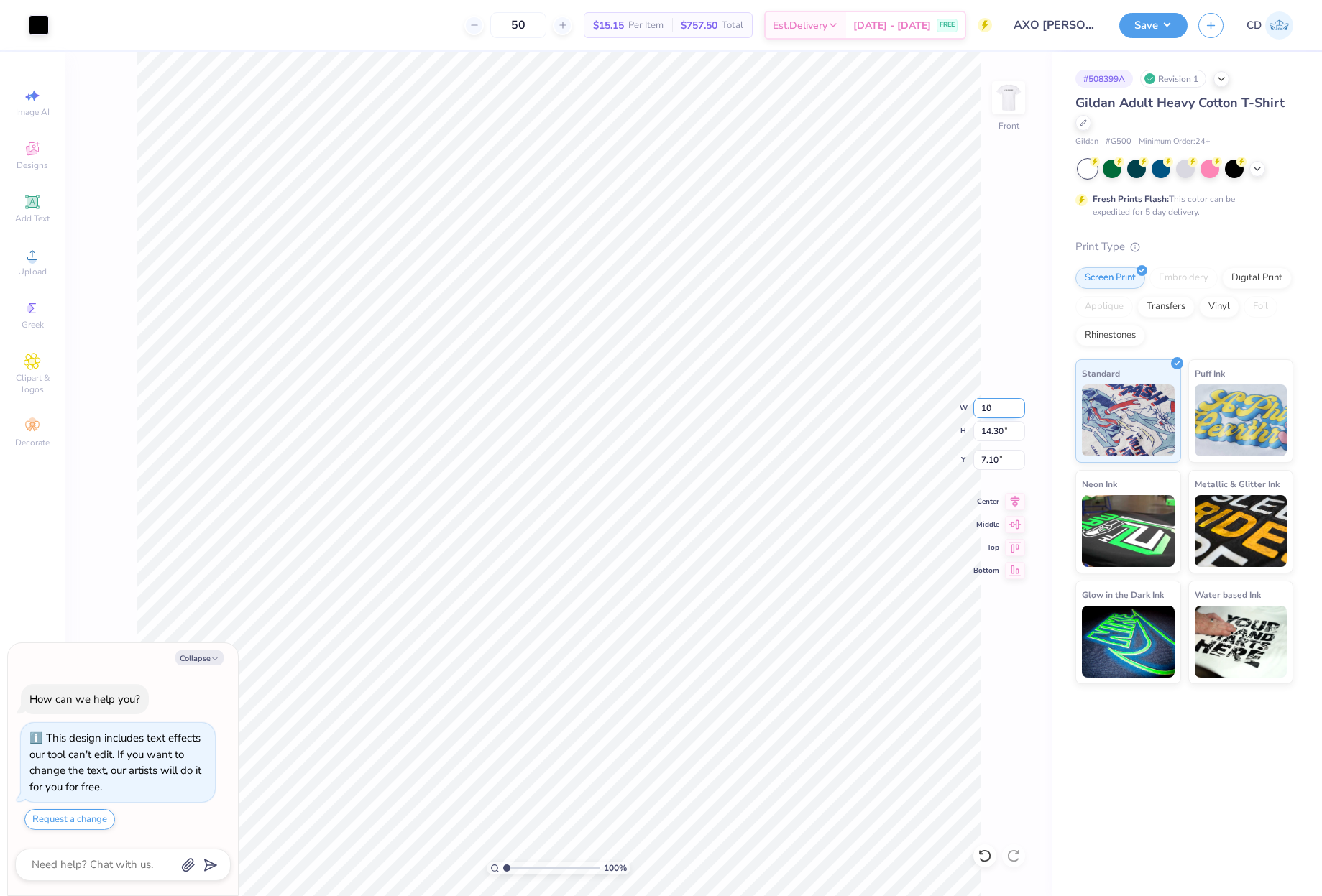
type input "10"
type textarea "x"
type input "10.00"
type input "9.76"
drag, startPoint x: 980, startPoint y: 462, endPoint x: 998, endPoint y: 464, distance: 18.1
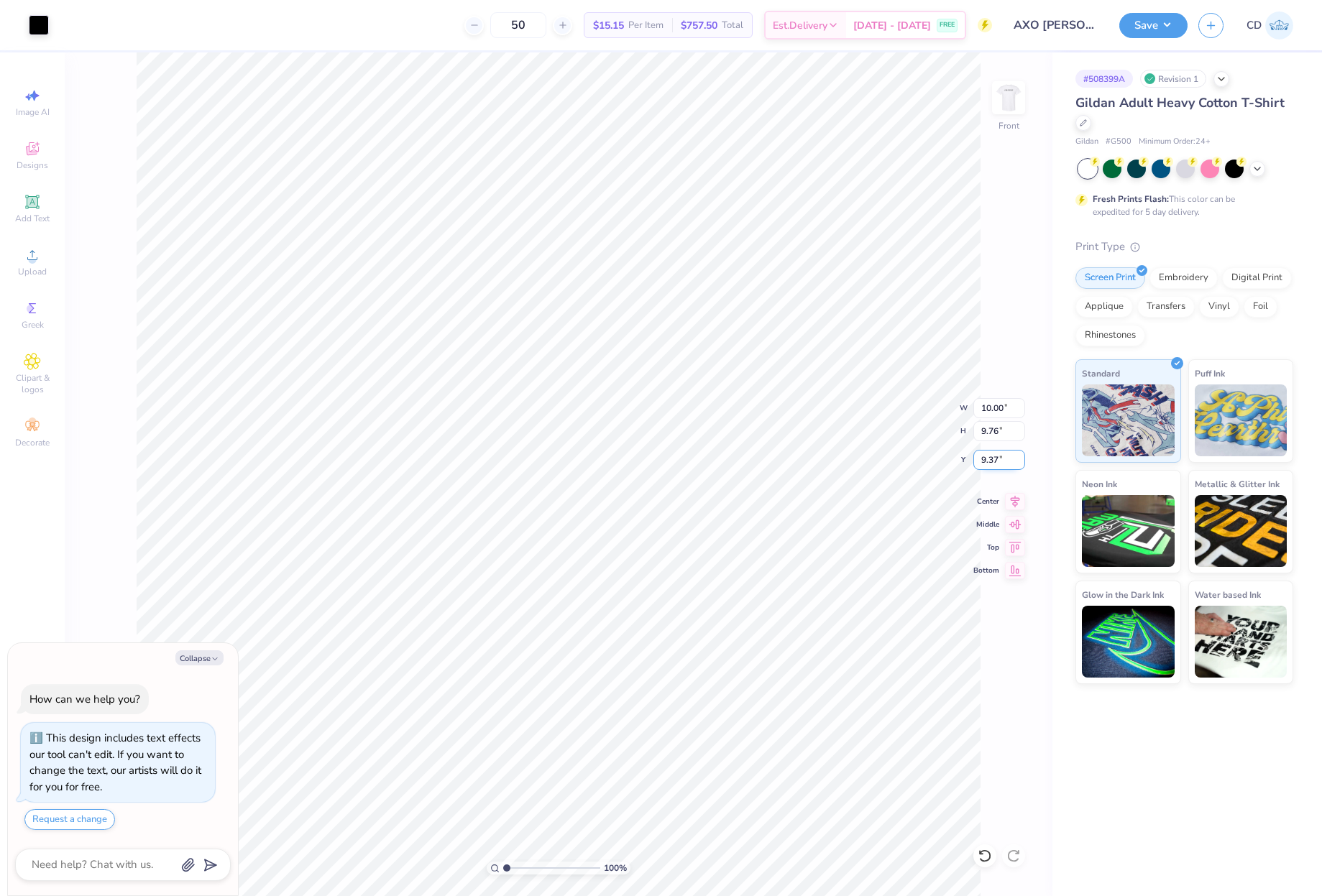
click at [998, 464] on input "9.37" at bounding box center [999, 460] width 52 height 20
type input "3"
type textarea "x"
type input "3.00"
click at [1139, 29] on button "Save" at bounding box center [1153, 23] width 68 height 25
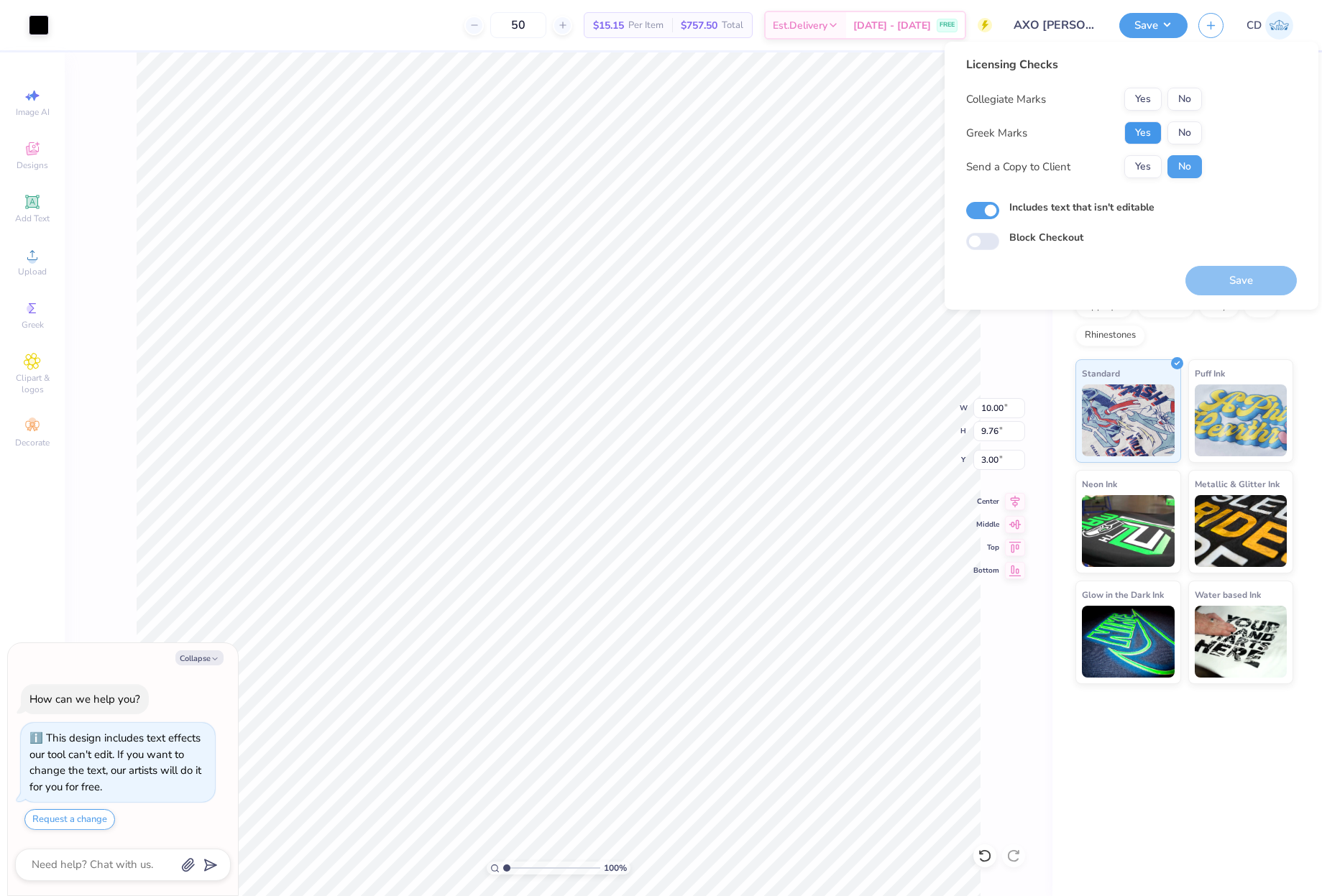
click at [1159, 131] on button "Yes" at bounding box center [1143, 133] width 37 height 23
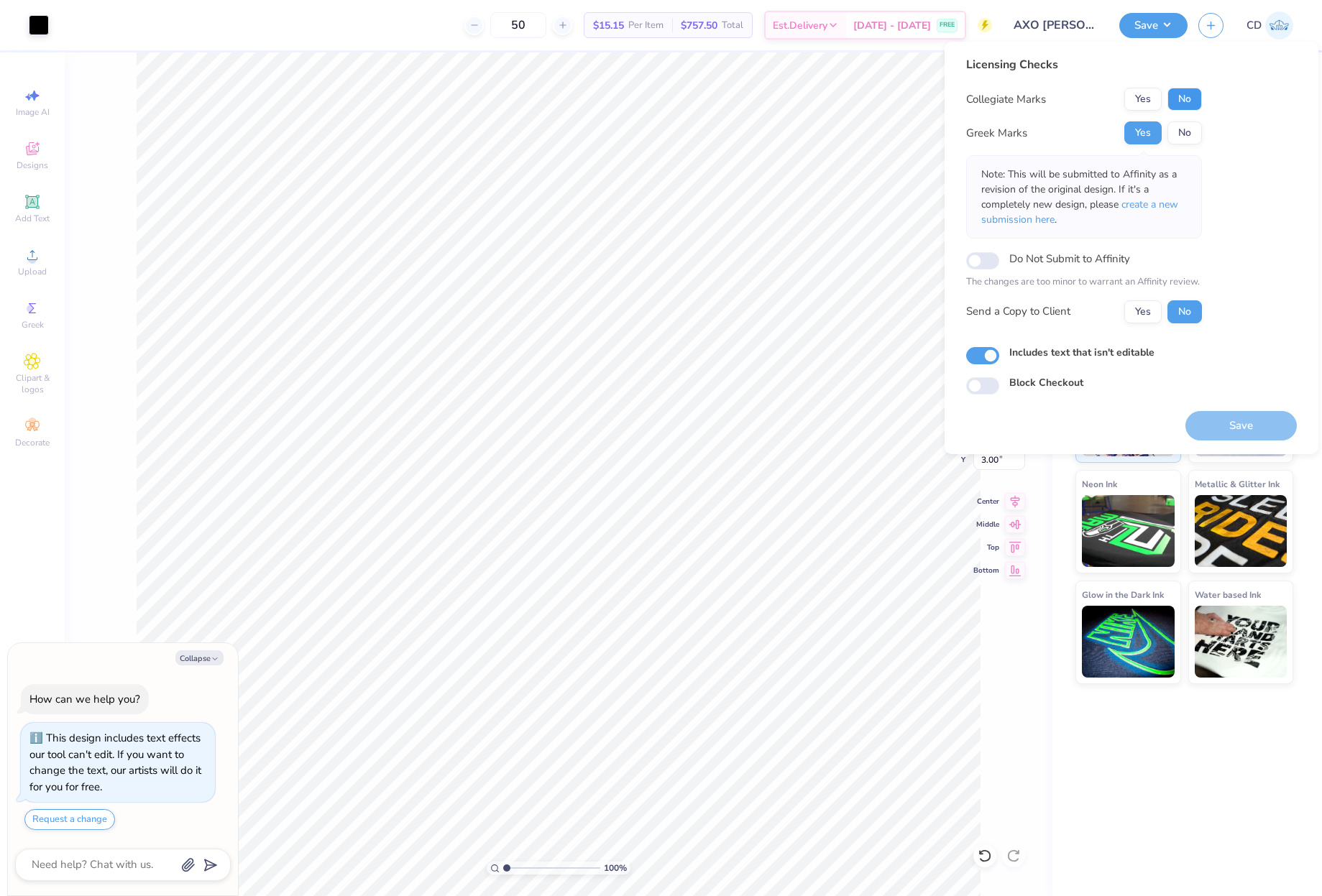
click at [1183, 102] on button "No" at bounding box center [1185, 99] width 35 height 23
click at [1216, 421] on button "Save" at bounding box center [1241, 426] width 112 height 30
type textarea "x"
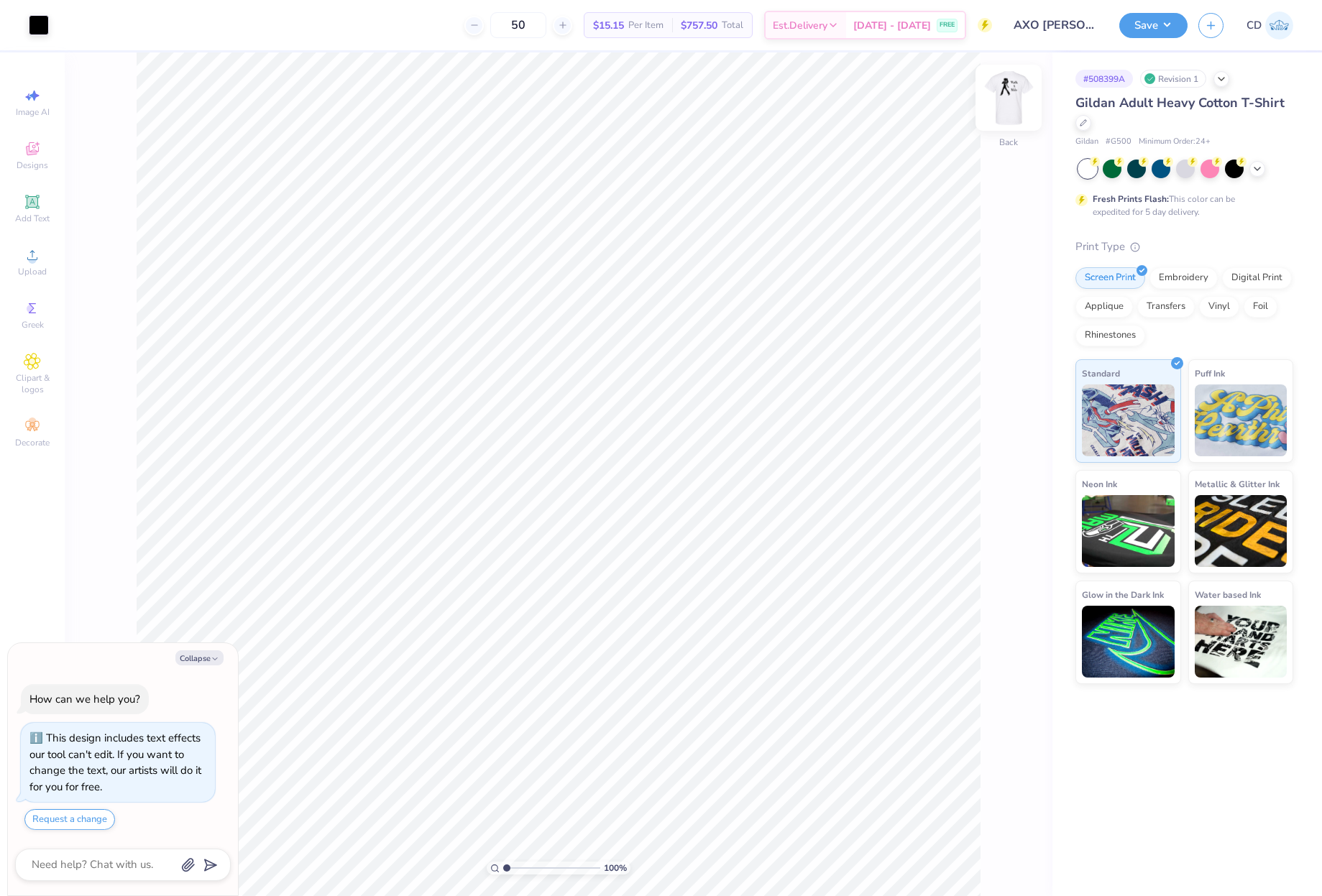
click at [1006, 102] on img at bounding box center [1009, 98] width 58 height 58
type textarea "x"
